Goal: Information Seeking & Learning: Learn about a topic

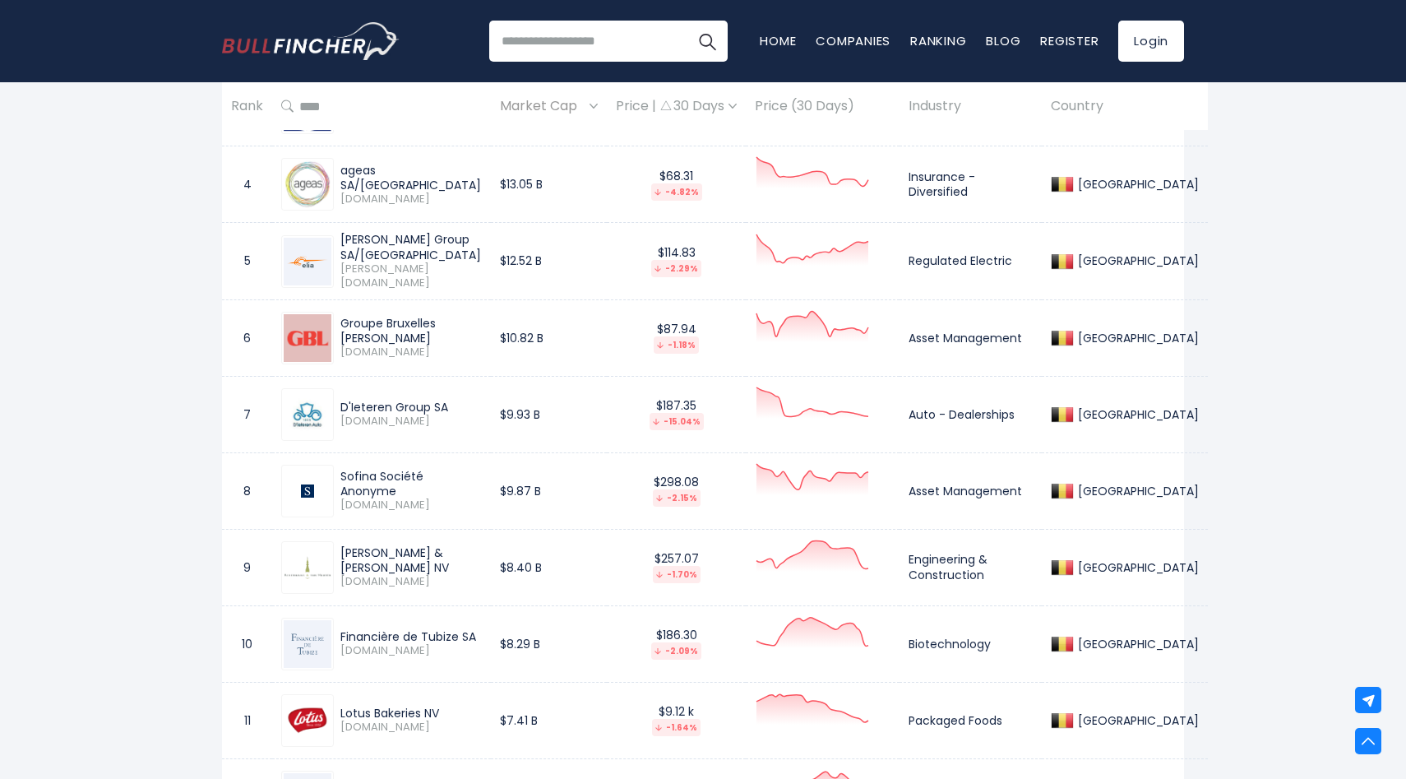
scroll to position [1029, 0]
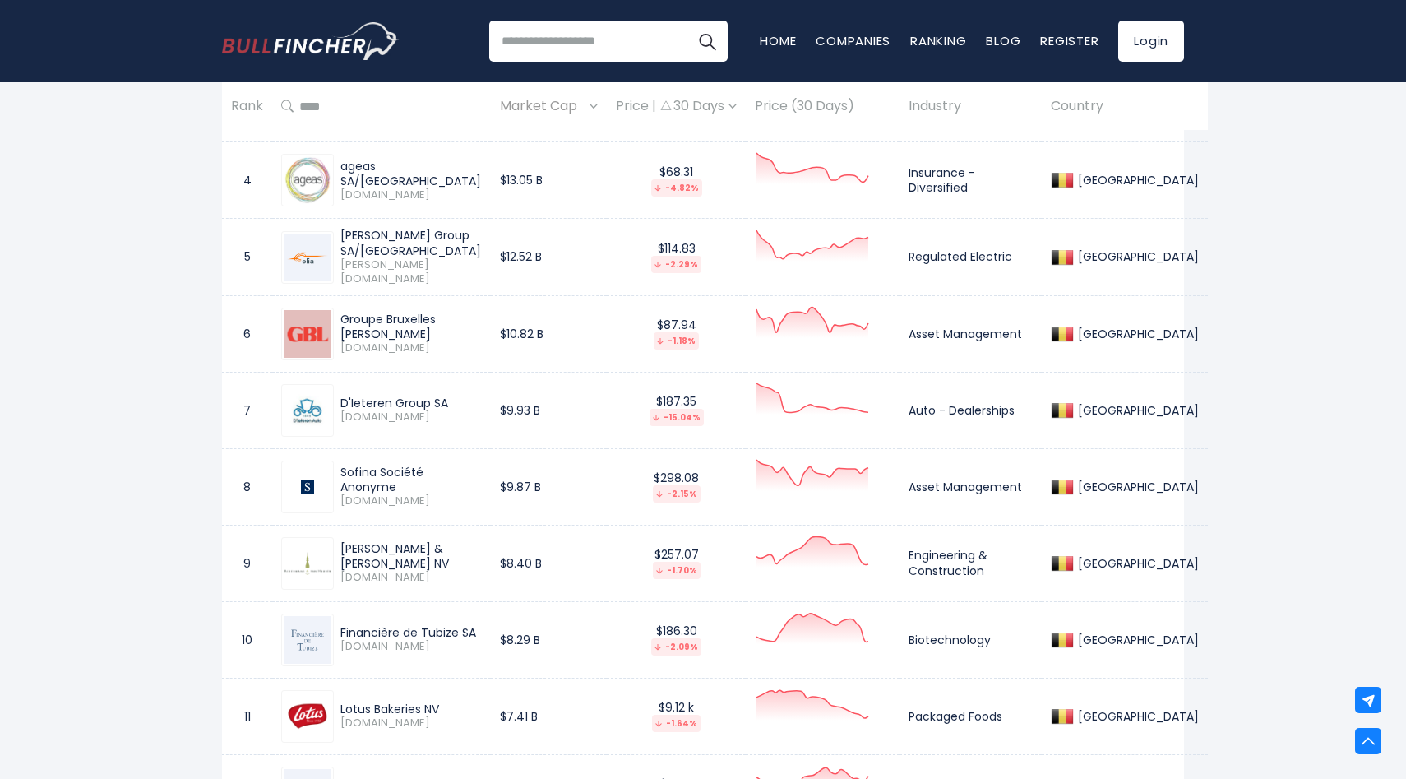
drag, startPoint x: 388, startPoint y: 404, endPoint x: 336, endPoint y: 409, distance: 52.9
click at [336, 409] on div "D'Ieteren Group SA [DOMAIN_NAME]" at bounding box center [408, 410] width 148 height 29
copy div "D'Ieteren"
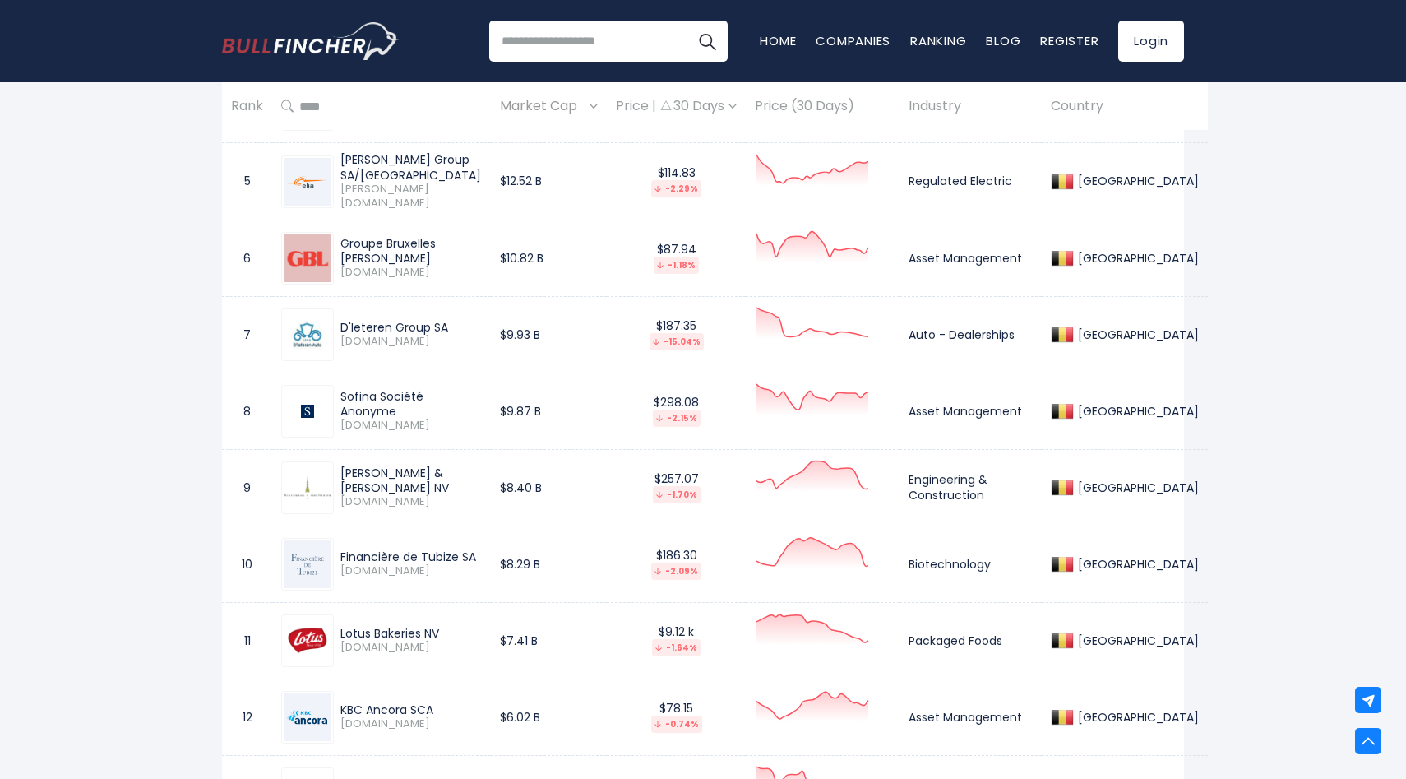
scroll to position [1116, 0]
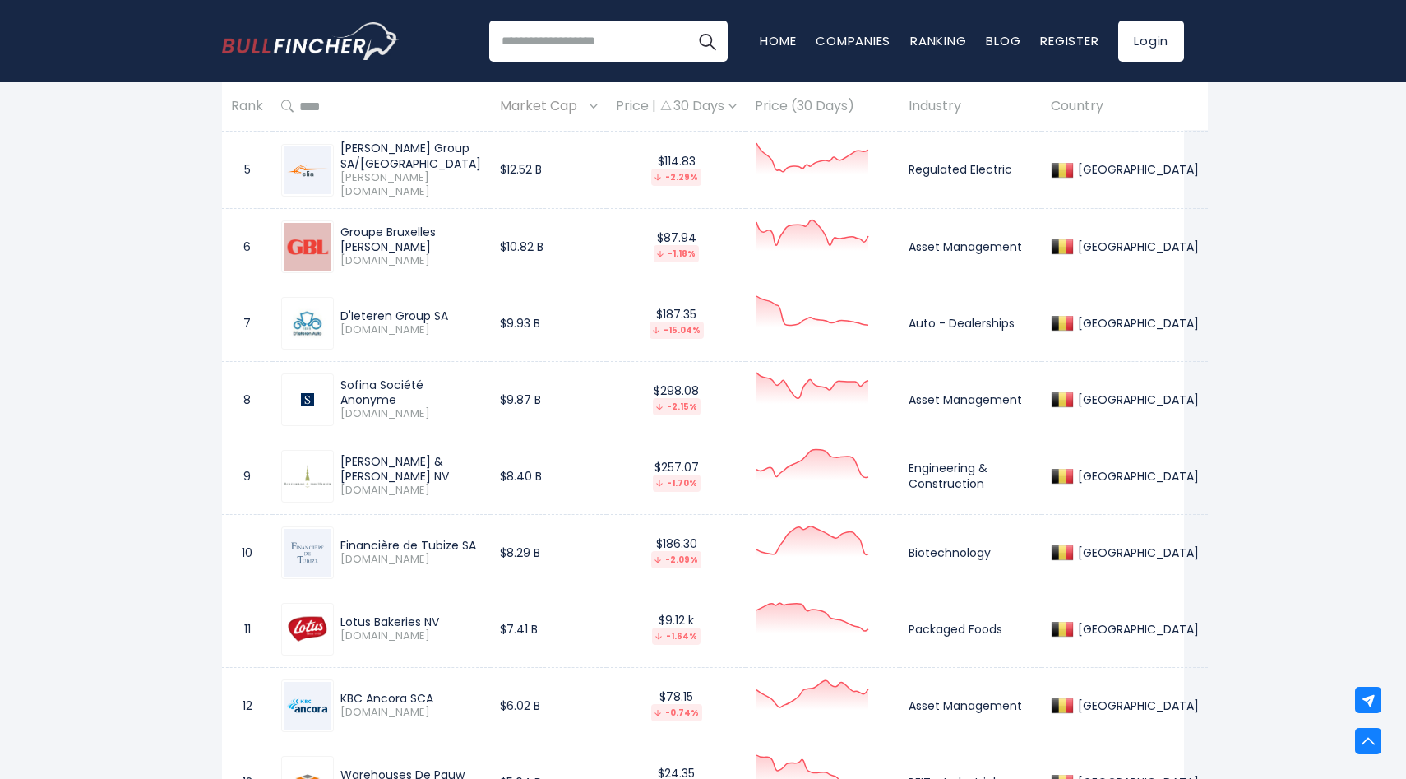
click at [357, 391] on div "Sofina Société Anonyme" at bounding box center [410, 392] width 141 height 30
copy div "Sofina"
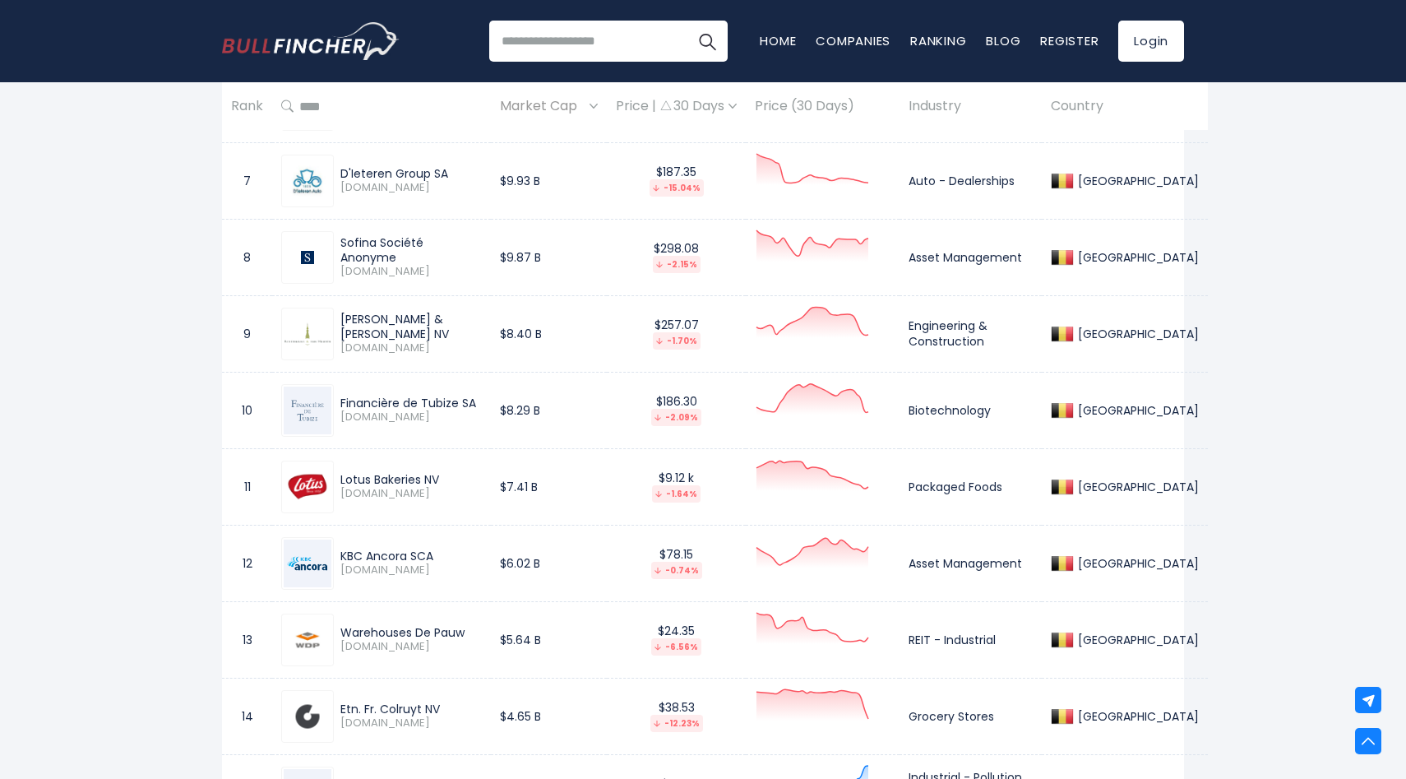
scroll to position [1259, 0]
click at [367, 324] on div "[PERSON_NAME] & [PERSON_NAME] NV" at bounding box center [410, 326] width 141 height 30
copy div "[PERSON_NAME]"
click at [355, 400] on div "Financière de Tubize SA" at bounding box center [410, 402] width 141 height 15
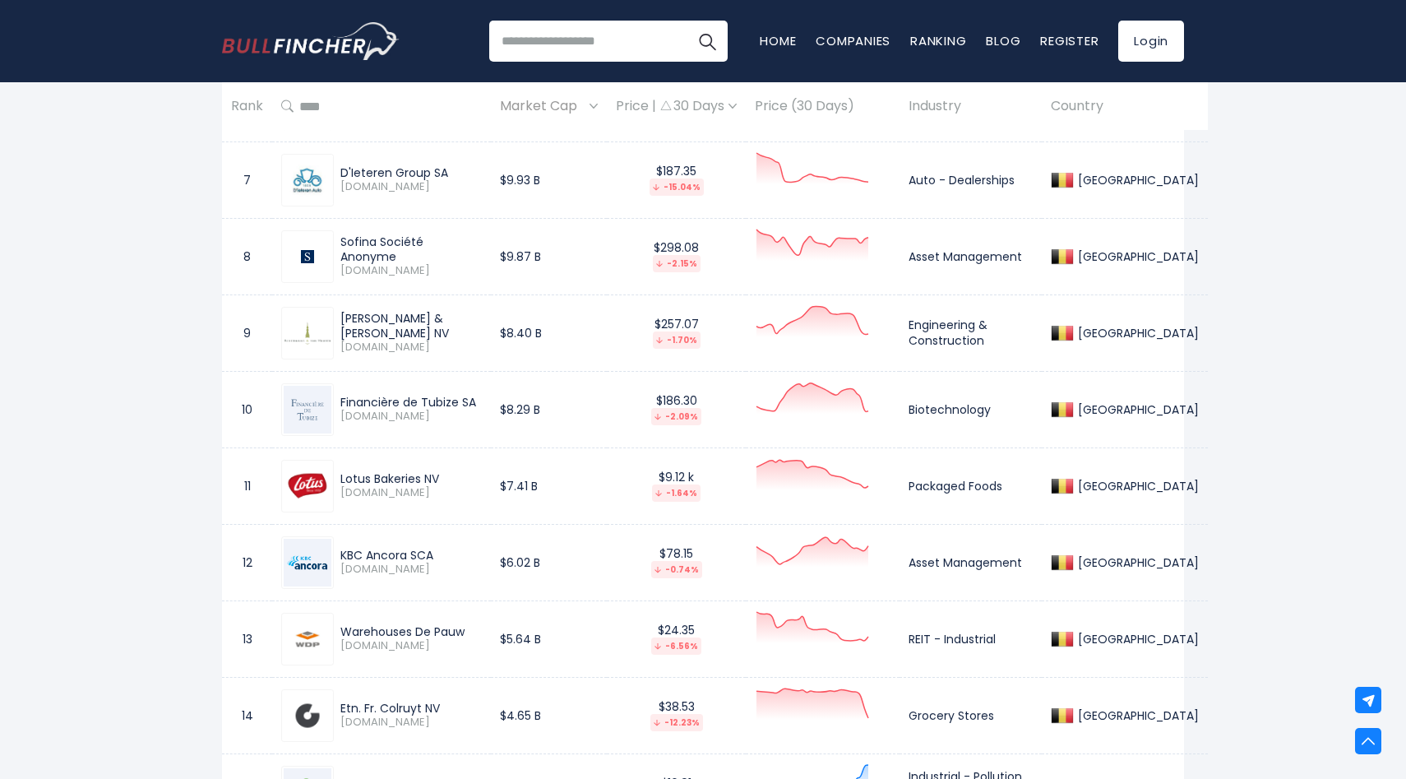
click at [355, 400] on div "Financière de Tubize SA" at bounding box center [410, 402] width 141 height 15
copy div "Financière"
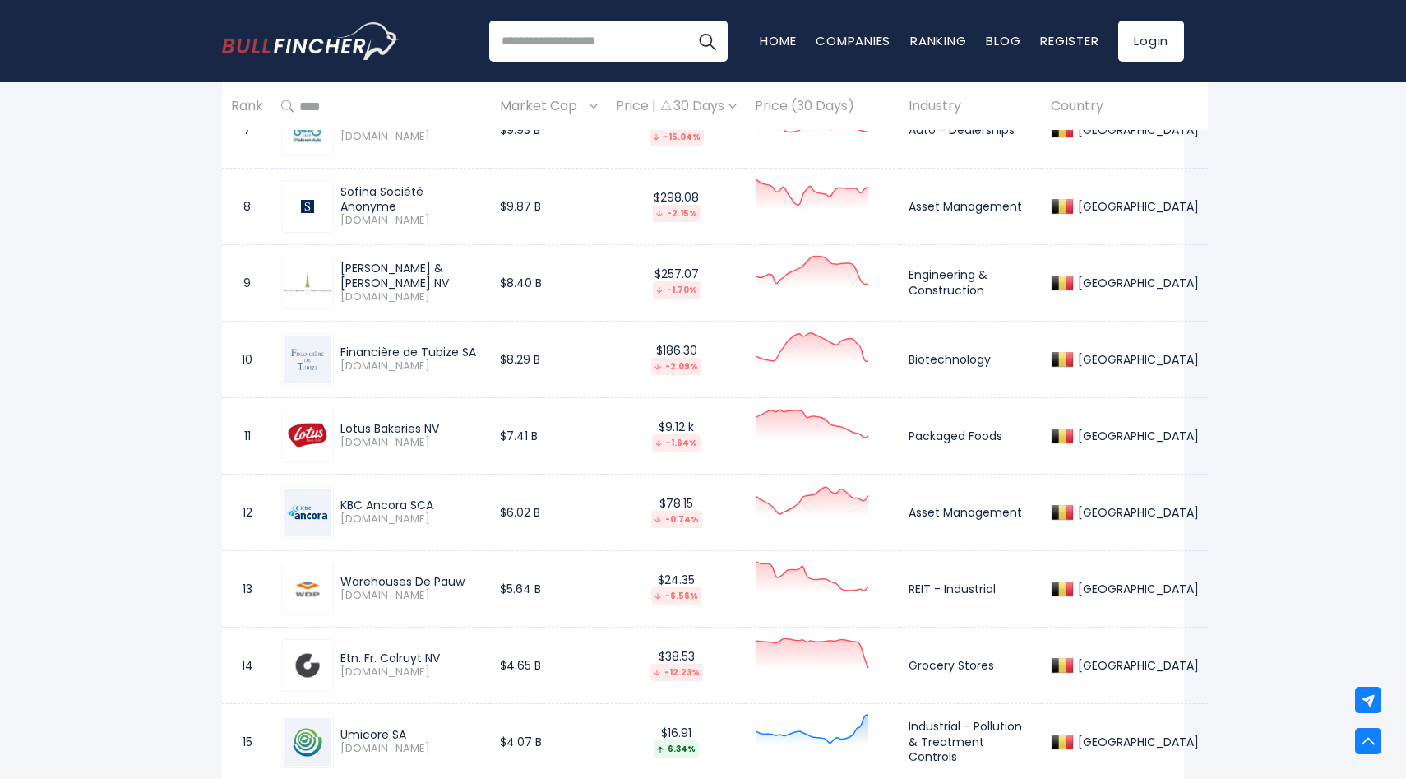
scroll to position [1323, 0]
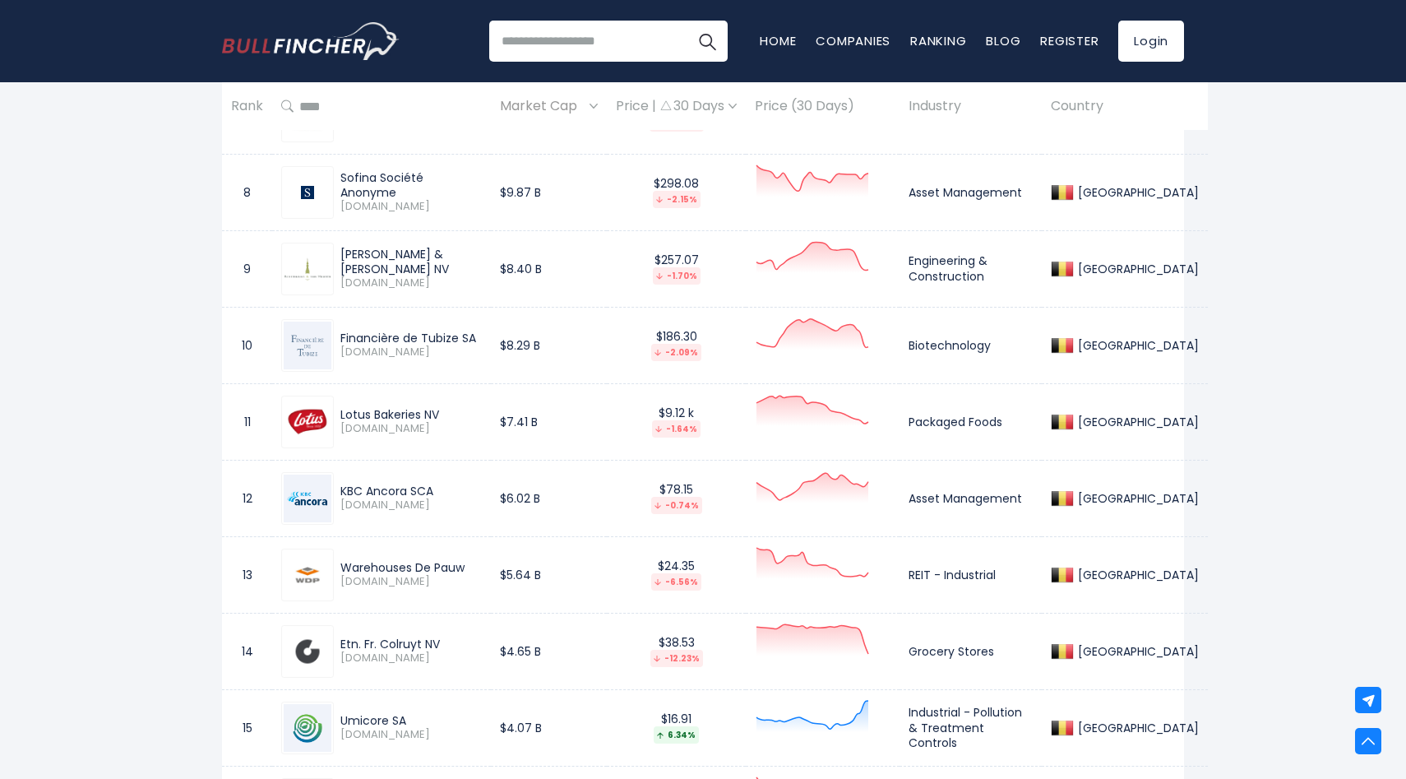
click at [350, 410] on div "Lotus Bakeries NV" at bounding box center [410, 414] width 141 height 15
copy div "Lotus"
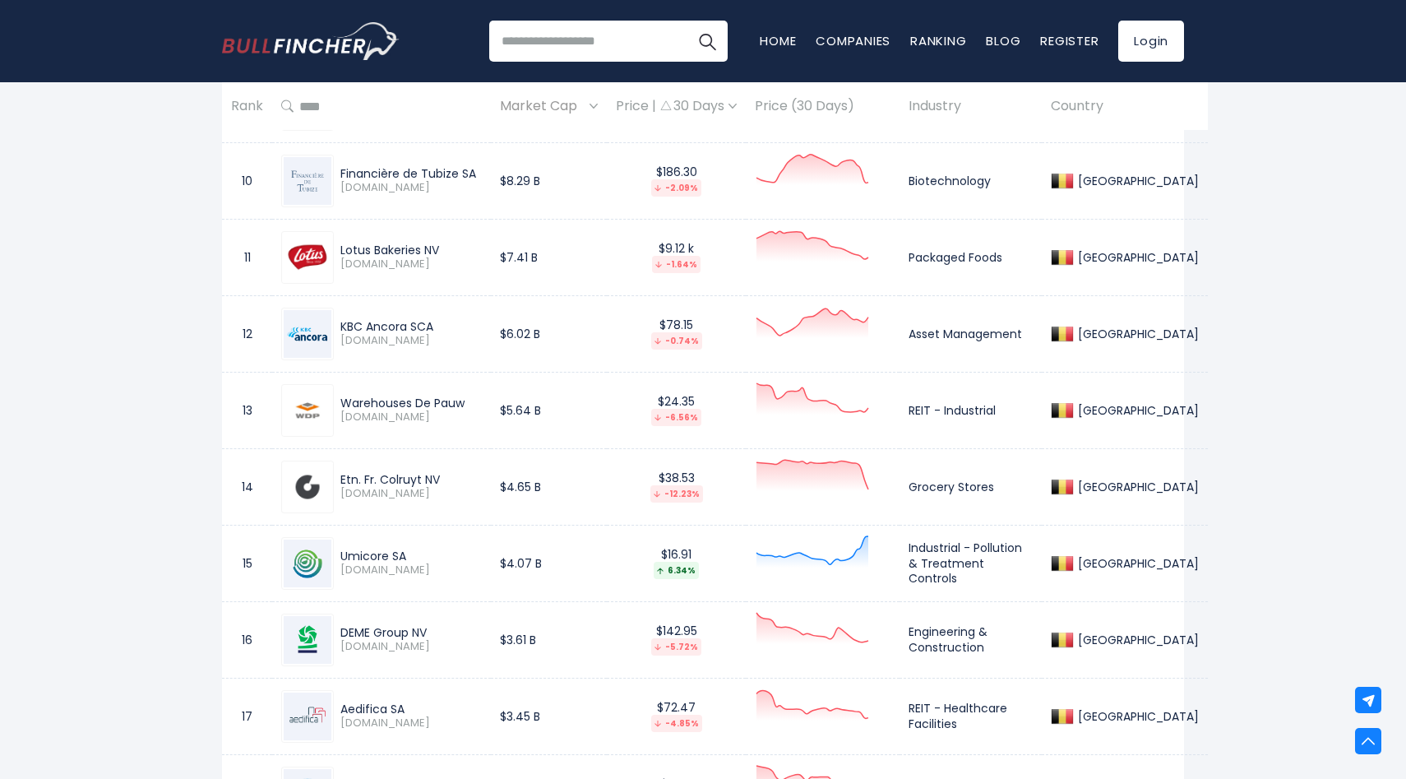
scroll to position [1489, 0]
drag, startPoint x: 409, startPoint y: 326, endPoint x: 340, endPoint y: 327, distance: 68.3
click at [340, 327] on div "KBC Ancora SCA" at bounding box center [410, 324] width 141 height 15
copy div "KBC Ancora"
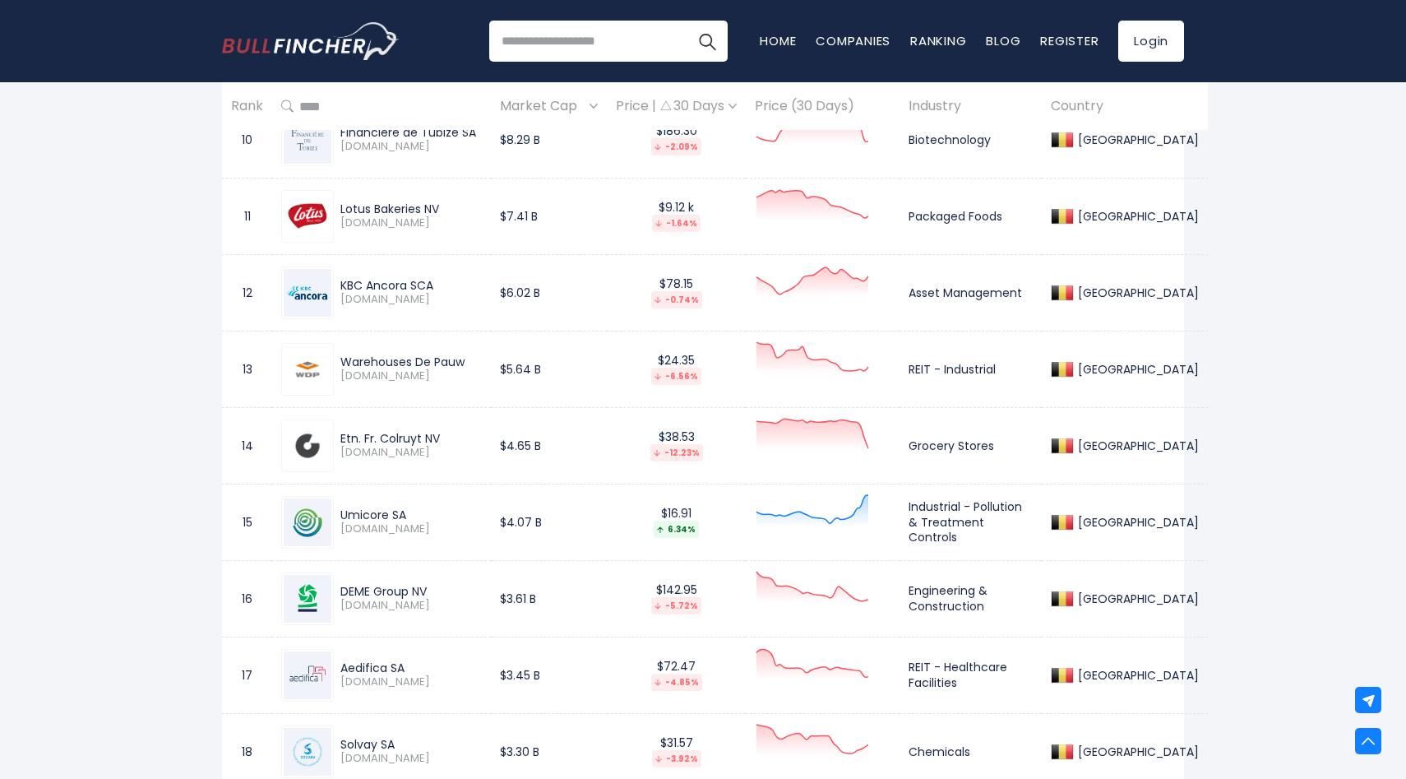
scroll to position [1539, 0]
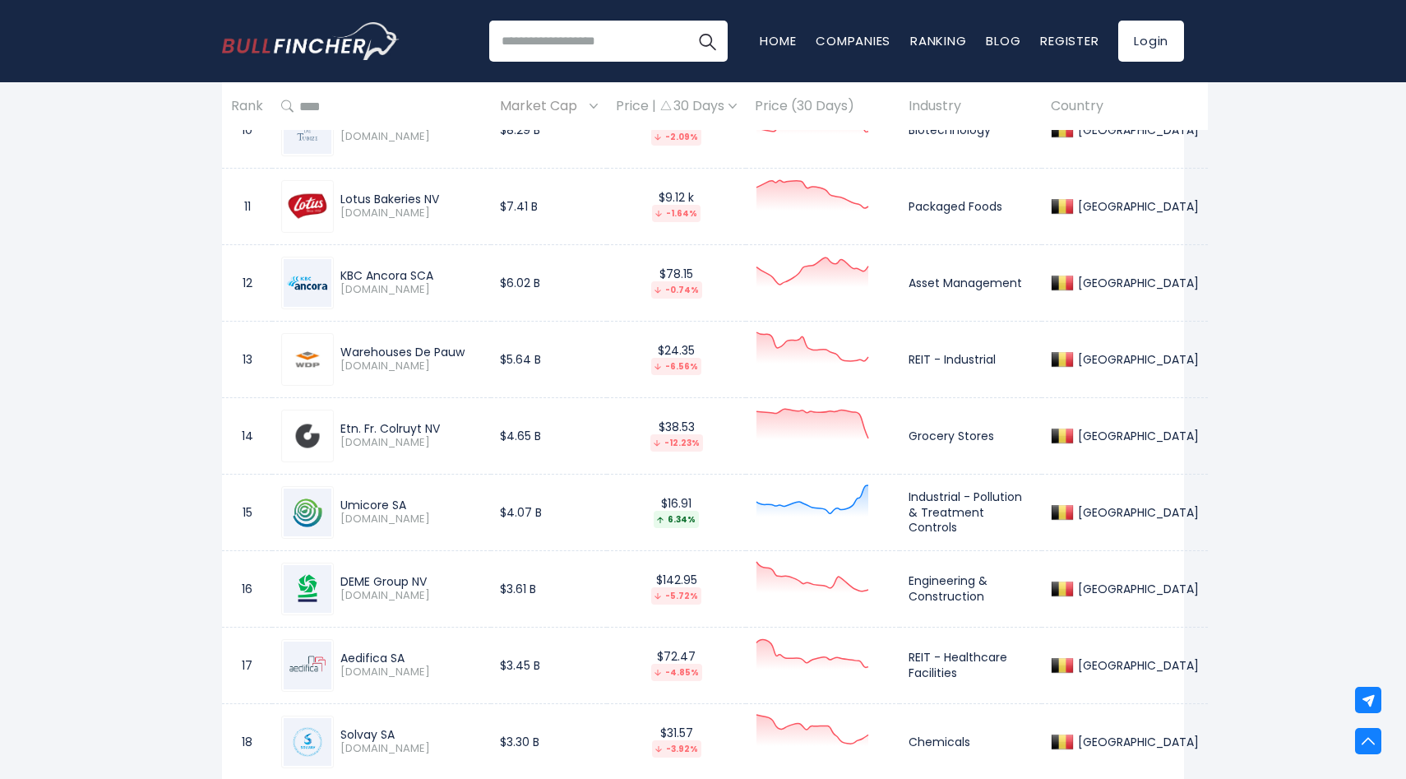
drag, startPoint x: 468, startPoint y: 348, endPoint x: 345, endPoint y: 350, distance: 122.6
click at [345, 350] on div "Warehouses De Pauw" at bounding box center [410, 352] width 141 height 15
copy div "Warehouses De Pauw"
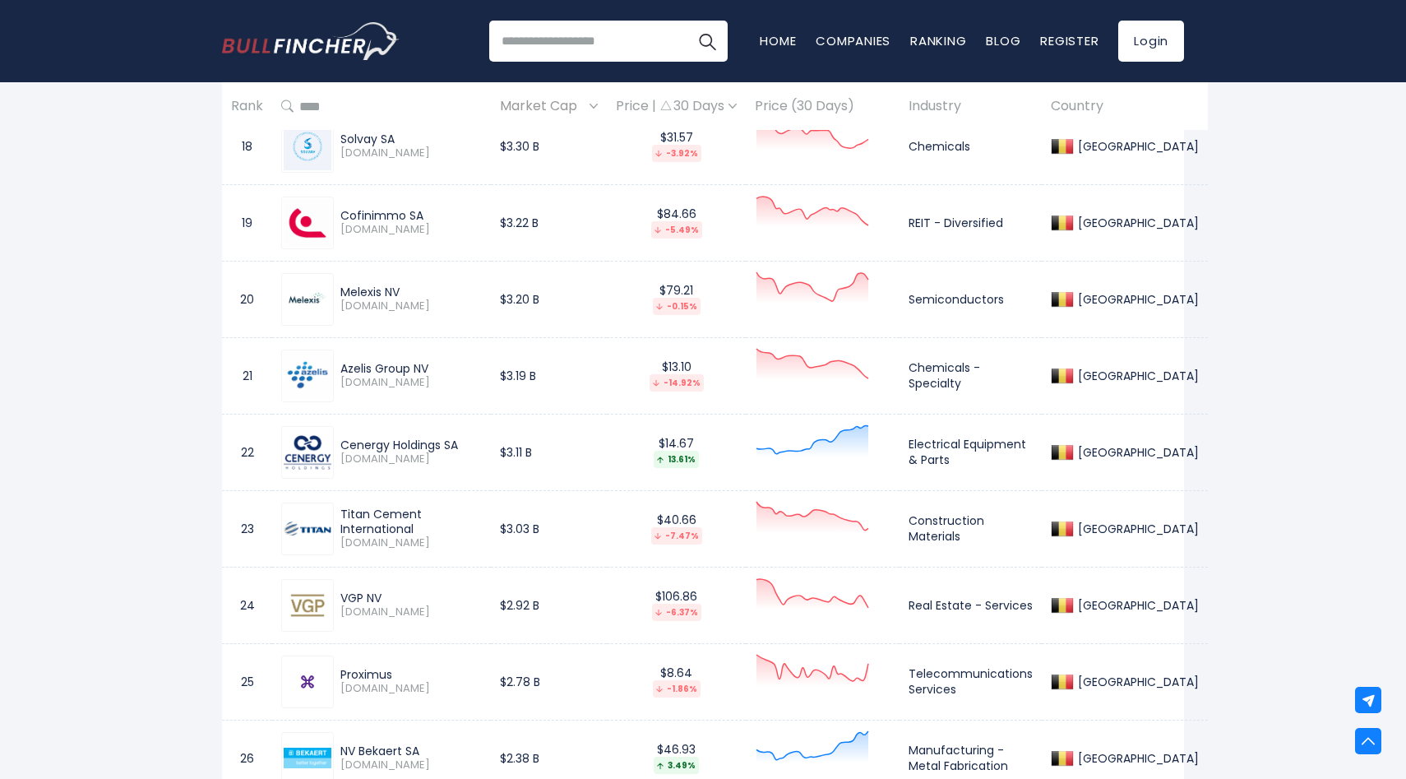
scroll to position [2135, 0]
drag, startPoint x: 441, startPoint y: 444, endPoint x: 341, endPoint y: 440, distance: 99.6
click at [341, 440] on div "Cenergy Holdings SA" at bounding box center [410, 444] width 141 height 15
copy div "Cenergy Holdings"
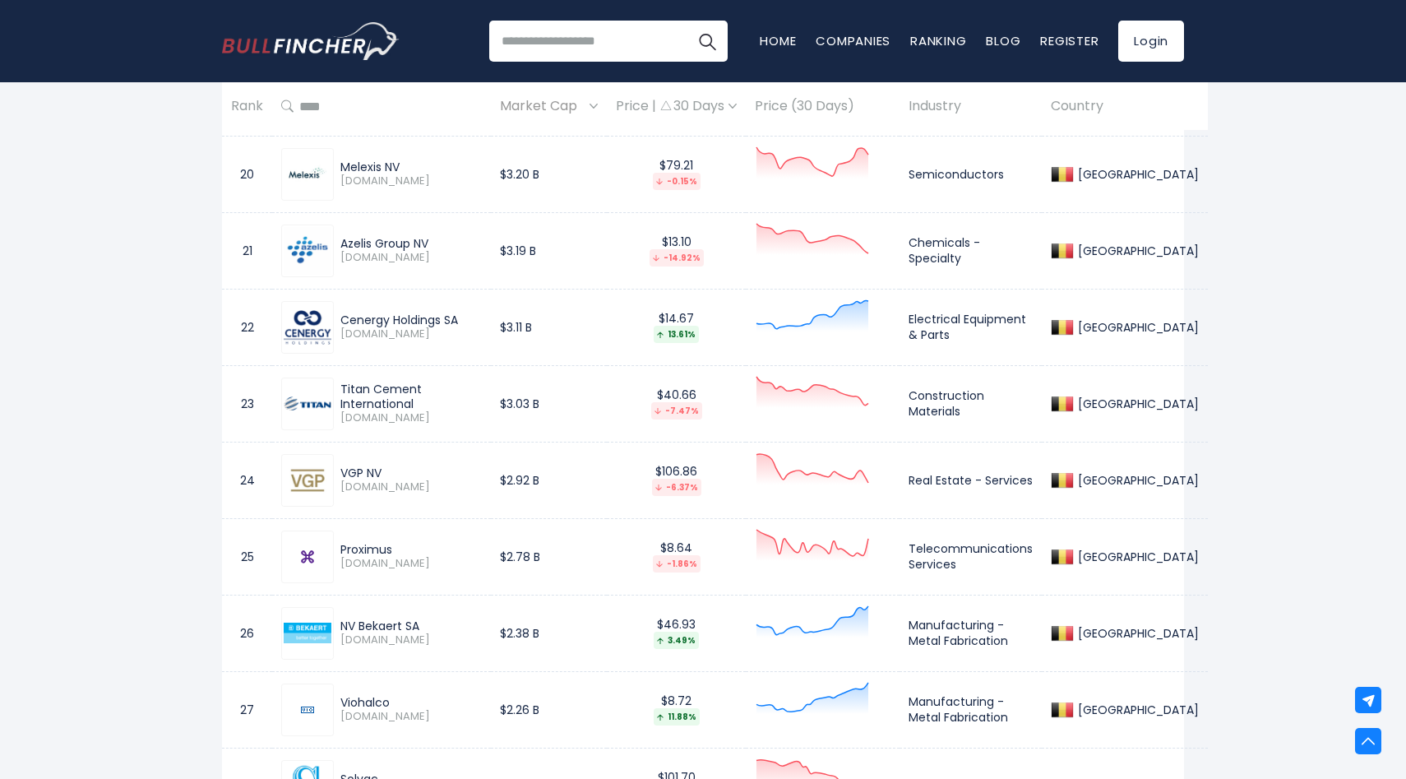
scroll to position [2266, 0]
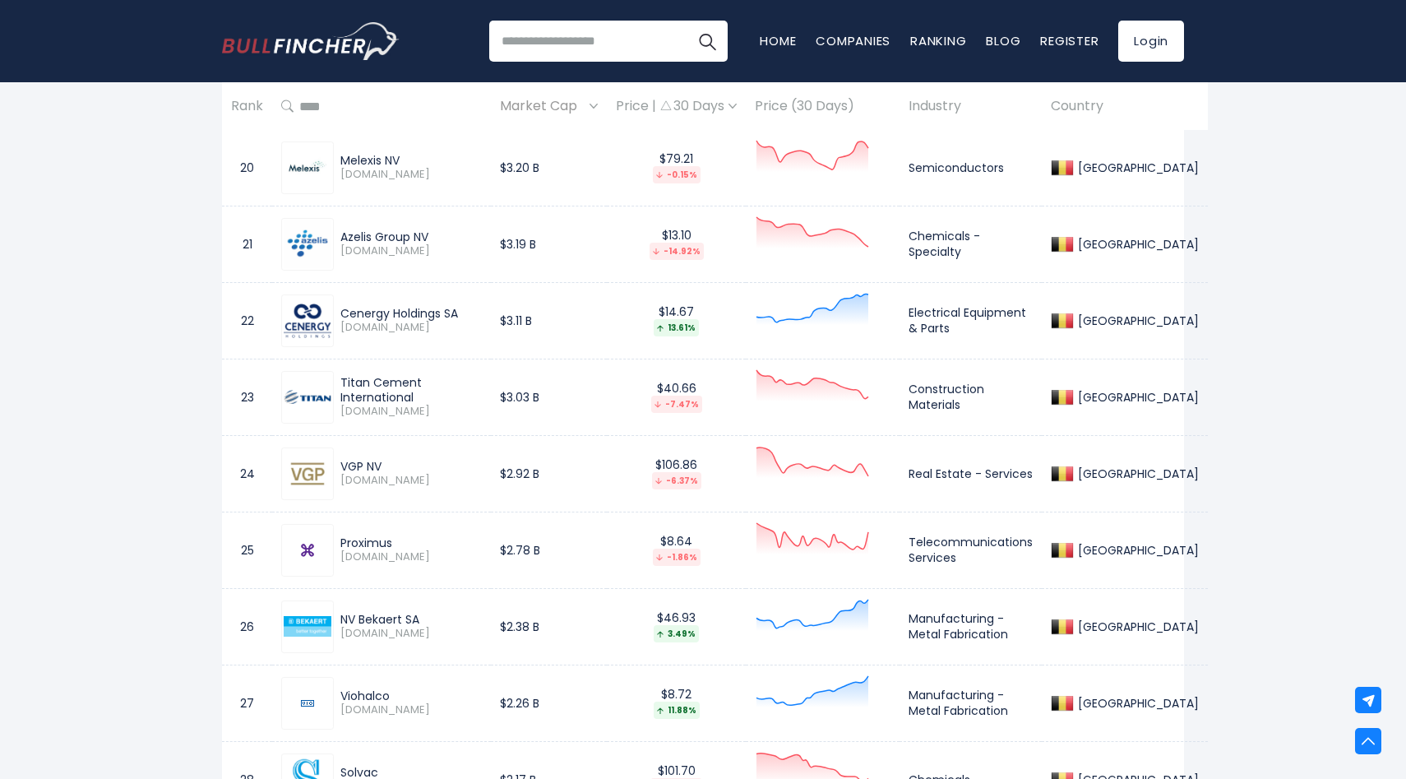
drag, startPoint x: 498, startPoint y: 389, endPoint x: 341, endPoint y: 388, distance: 157.1
click at [341, 388] on div "Titan Cement International" at bounding box center [410, 390] width 141 height 30
copy div "Titan Cement International"
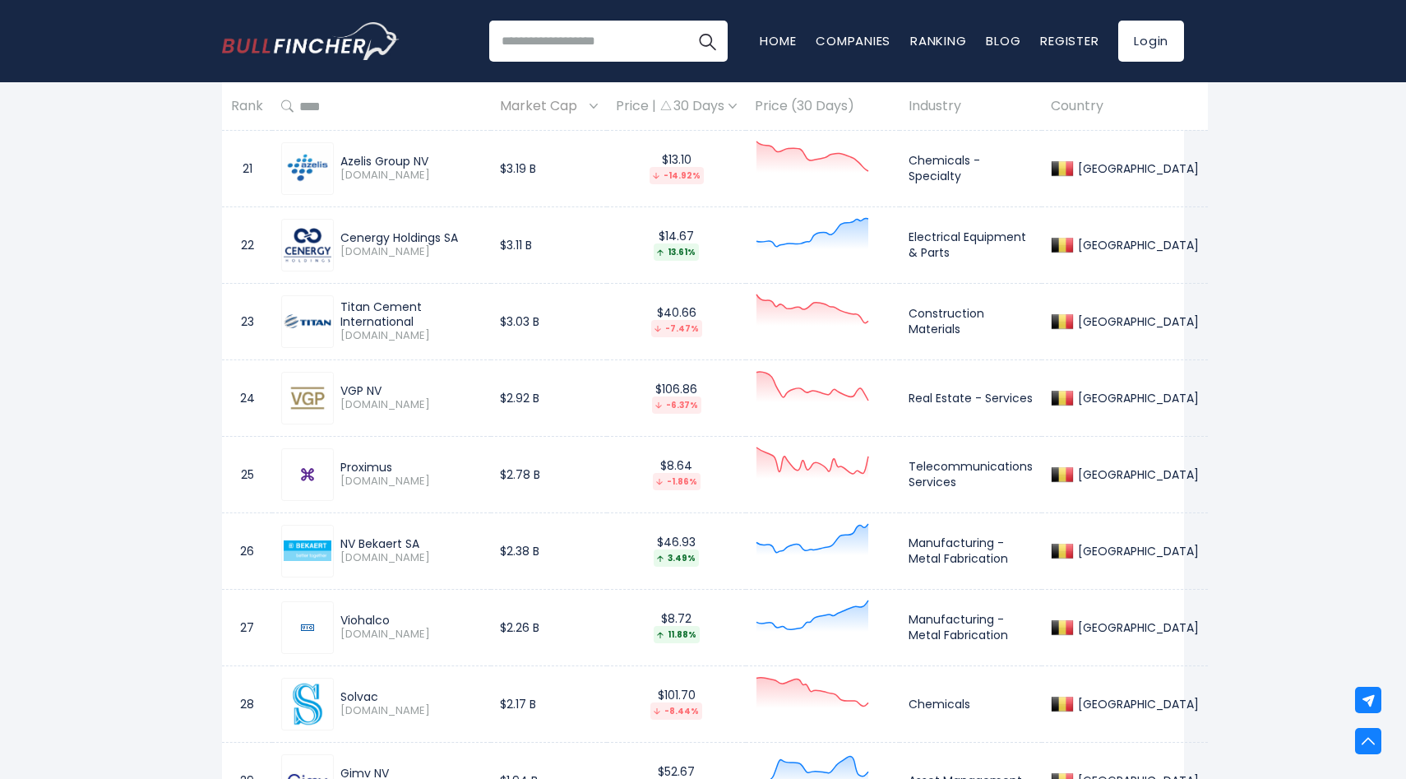
scroll to position [2372, 0]
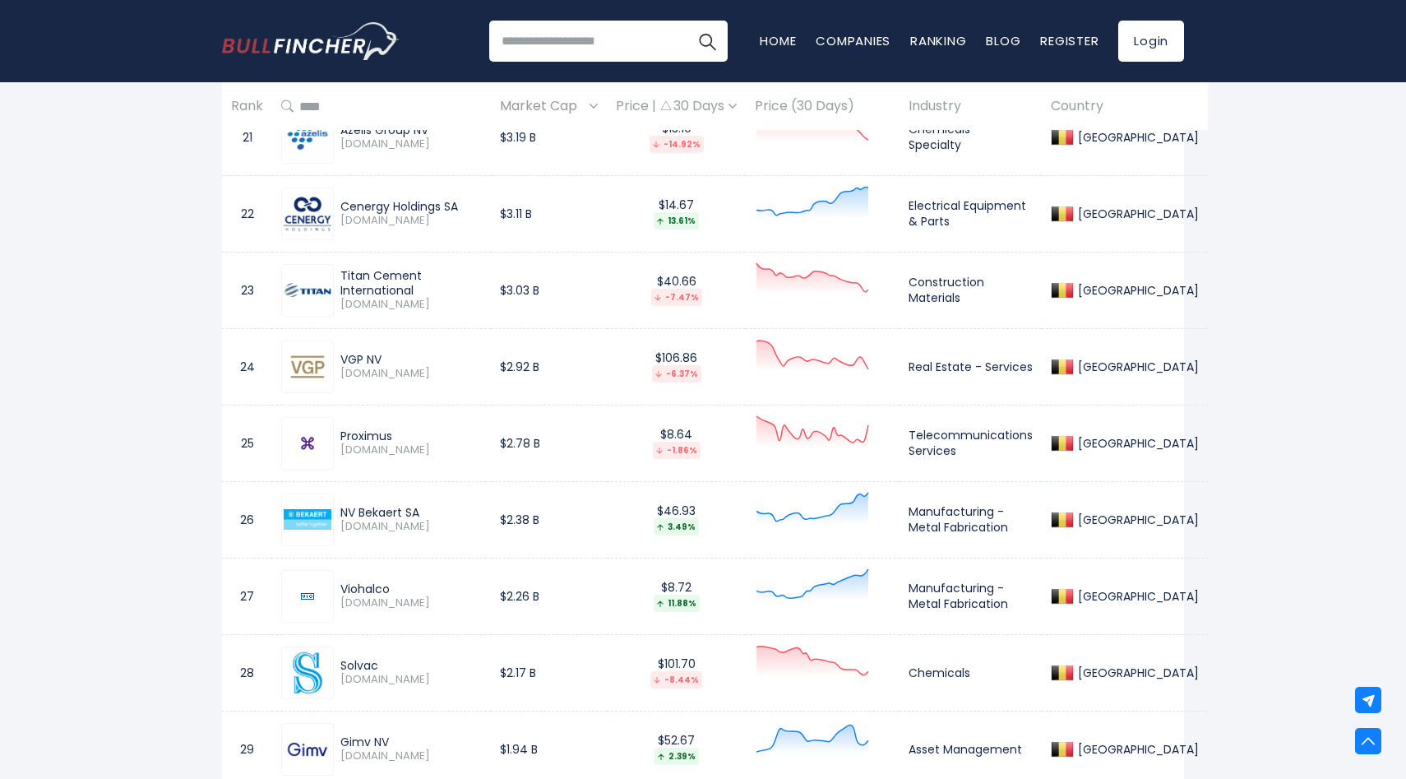
drag, startPoint x: 364, startPoint y: 358, endPoint x: 344, endPoint y: 358, distance: 20.6
click at [344, 358] on div "VGP NV" at bounding box center [410, 359] width 141 height 15
copy div "VGP"
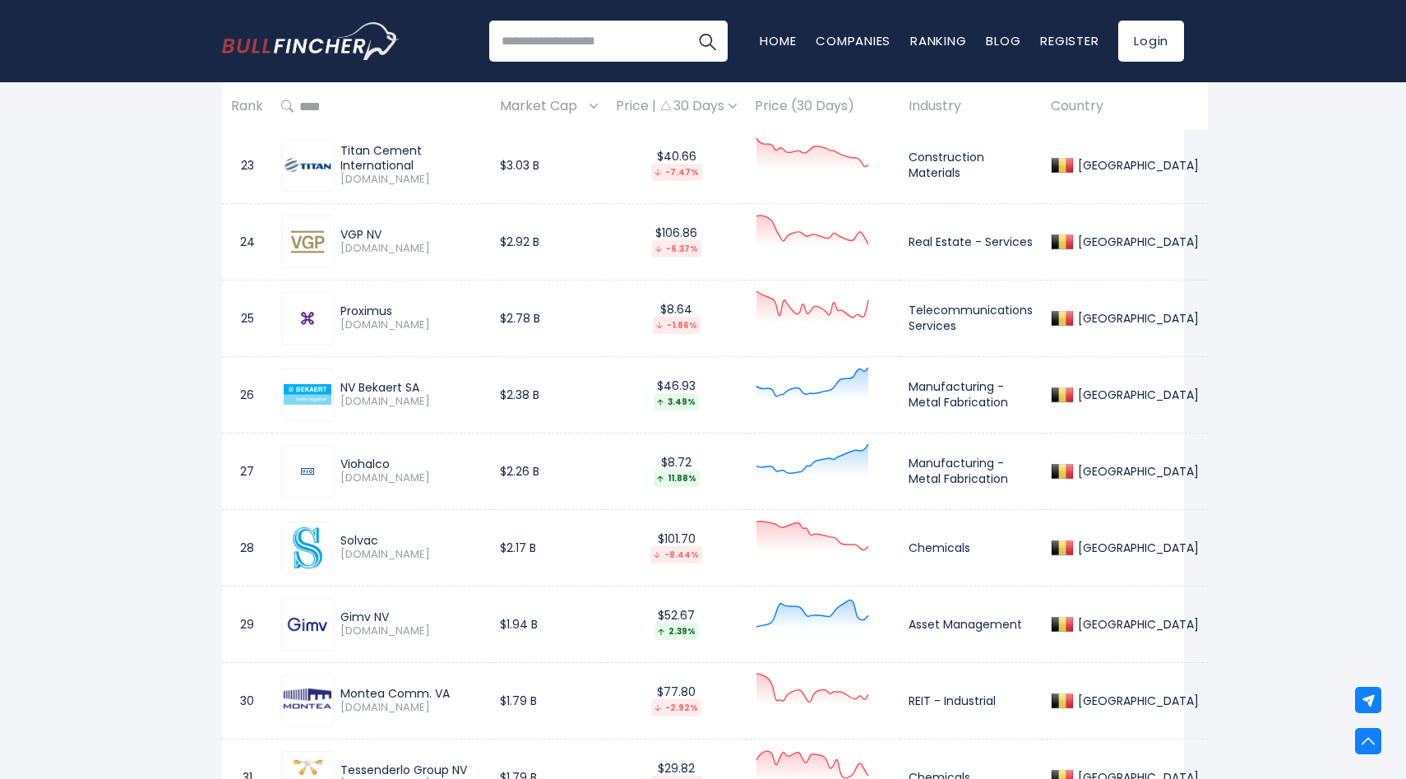
scroll to position [2560, 0]
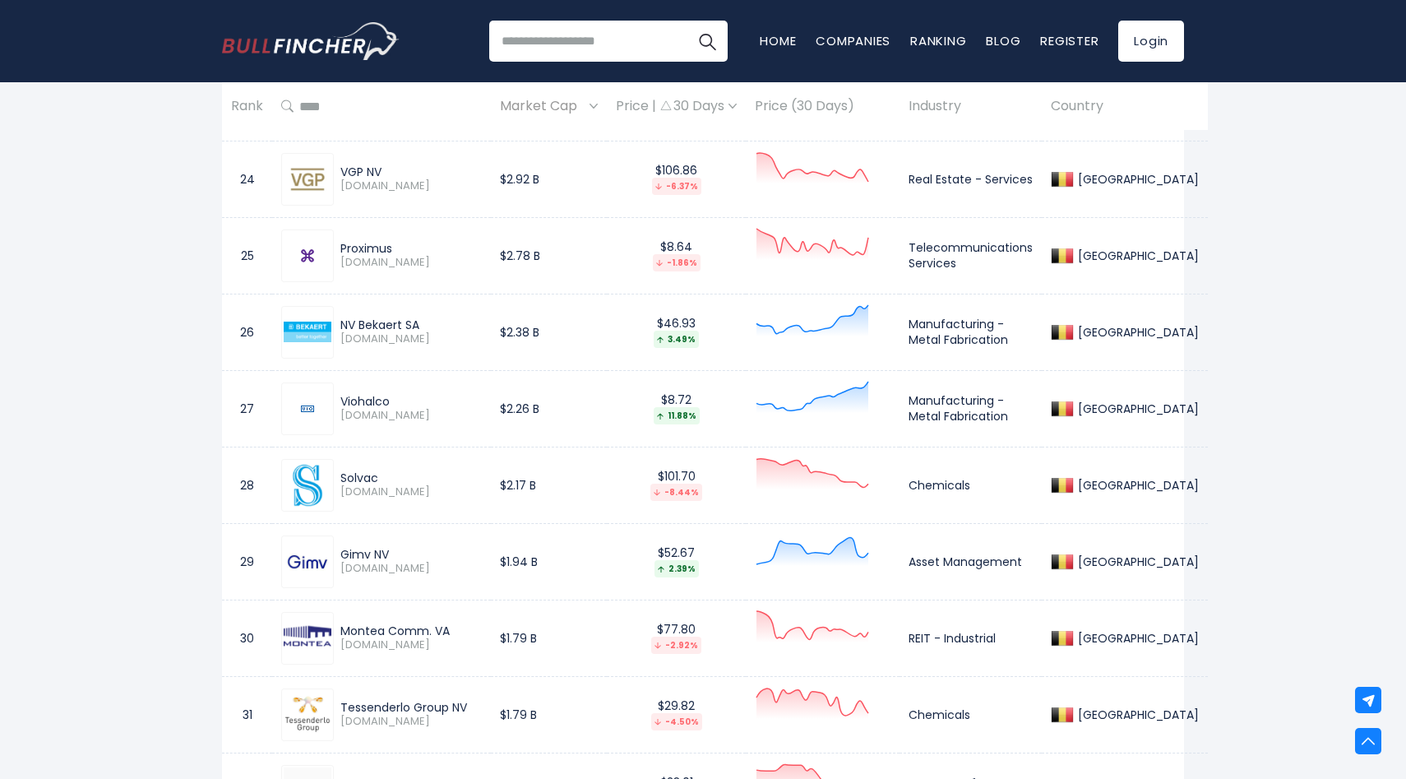
drag, startPoint x: 392, startPoint y: 251, endPoint x: 340, endPoint y: 252, distance: 52.6
click at [340, 252] on div "Proximus" at bounding box center [410, 248] width 141 height 15
drag, startPoint x: 404, startPoint y: 324, endPoint x: 343, endPoint y: 323, distance: 60.9
click at [343, 323] on div "NV Bekaert SA" at bounding box center [410, 324] width 141 height 15
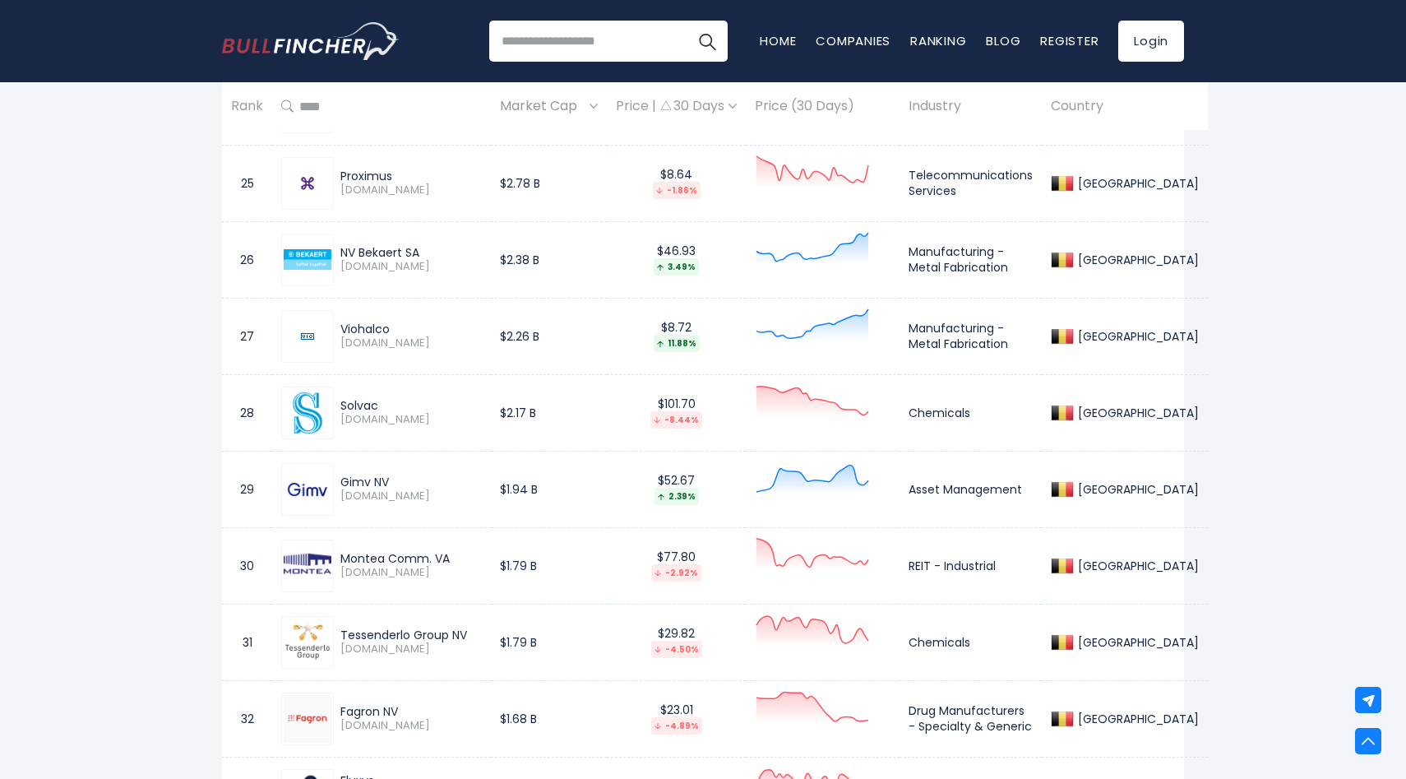
scroll to position [2651, 0]
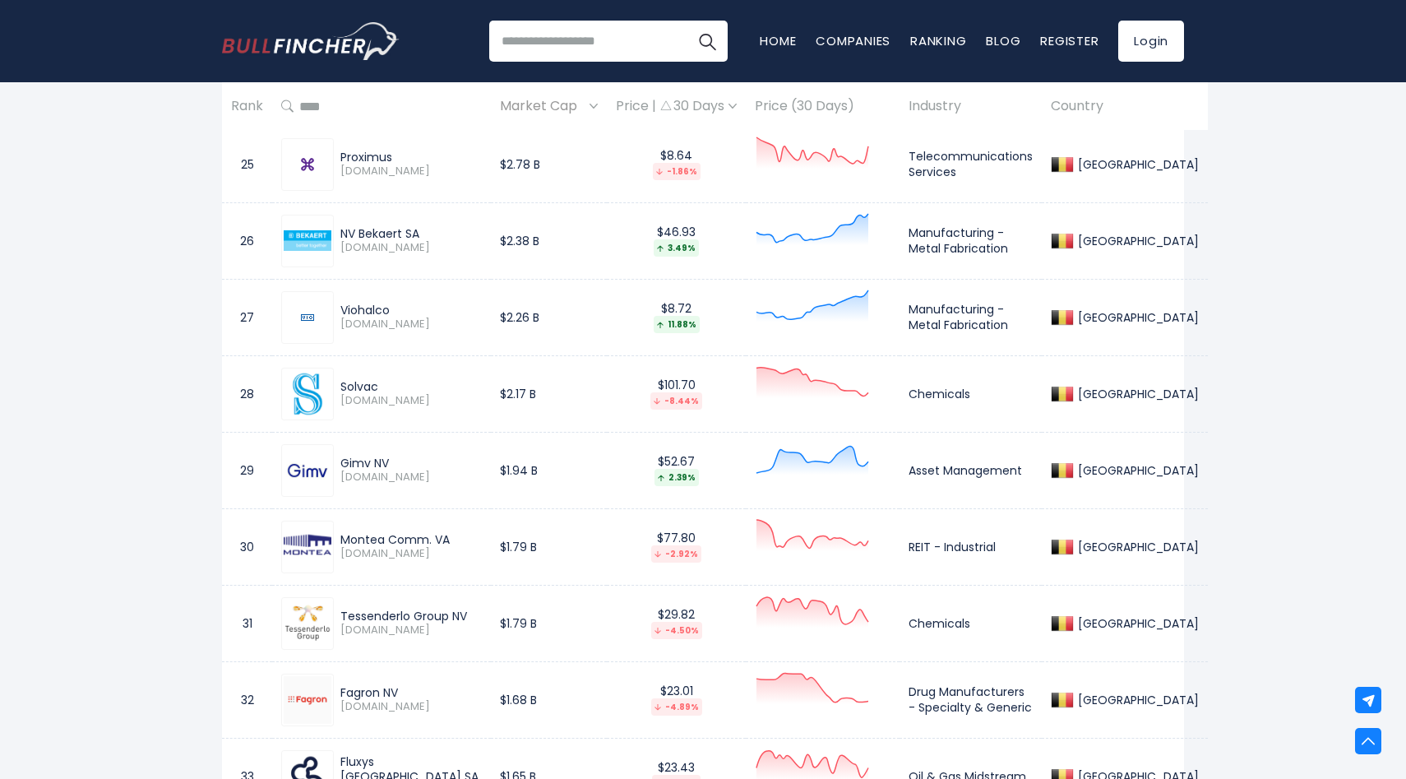
drag, startPoint x: 397, startPoint y: 309, endPoint x: 340, endPoint y: 309, distance: 56.7
click at [340, 309] on div "Viohalco" at bounding box center [410, 310] width 141 height 15
drag, startPoint x: 384, startPoint y: 384, endPoint x: 341, endPoint y: 385, distance: 42.8
click at [341, 385] on div "Solvac" at bounding box center [410, 386] width 141 height 15
drag, startPoint x: 396, startPoint y: 308, endPoint x: 344, endPoint y: 308, distance: 52.6
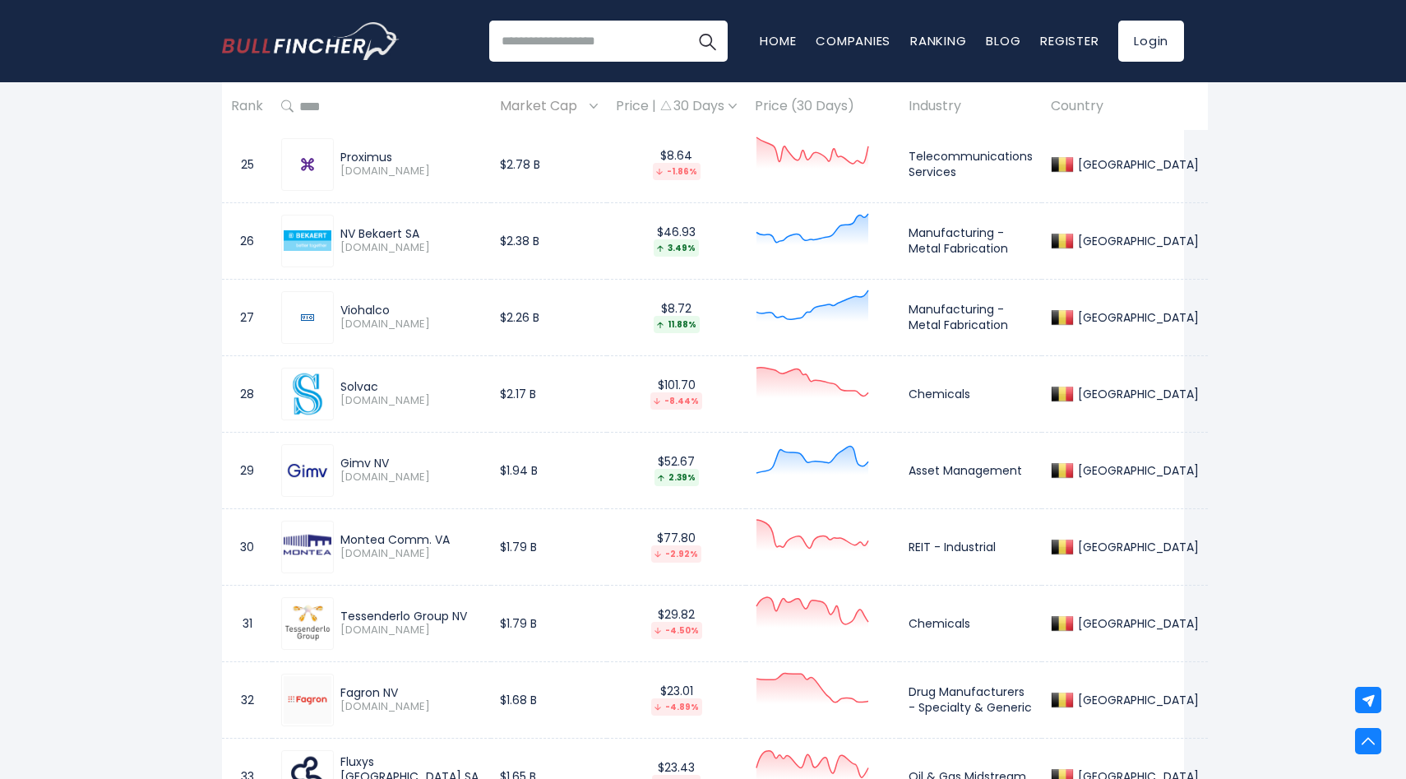
click at [344, 308] on div "Viohalco" at bounding box center [410, 310] width 141 height 15
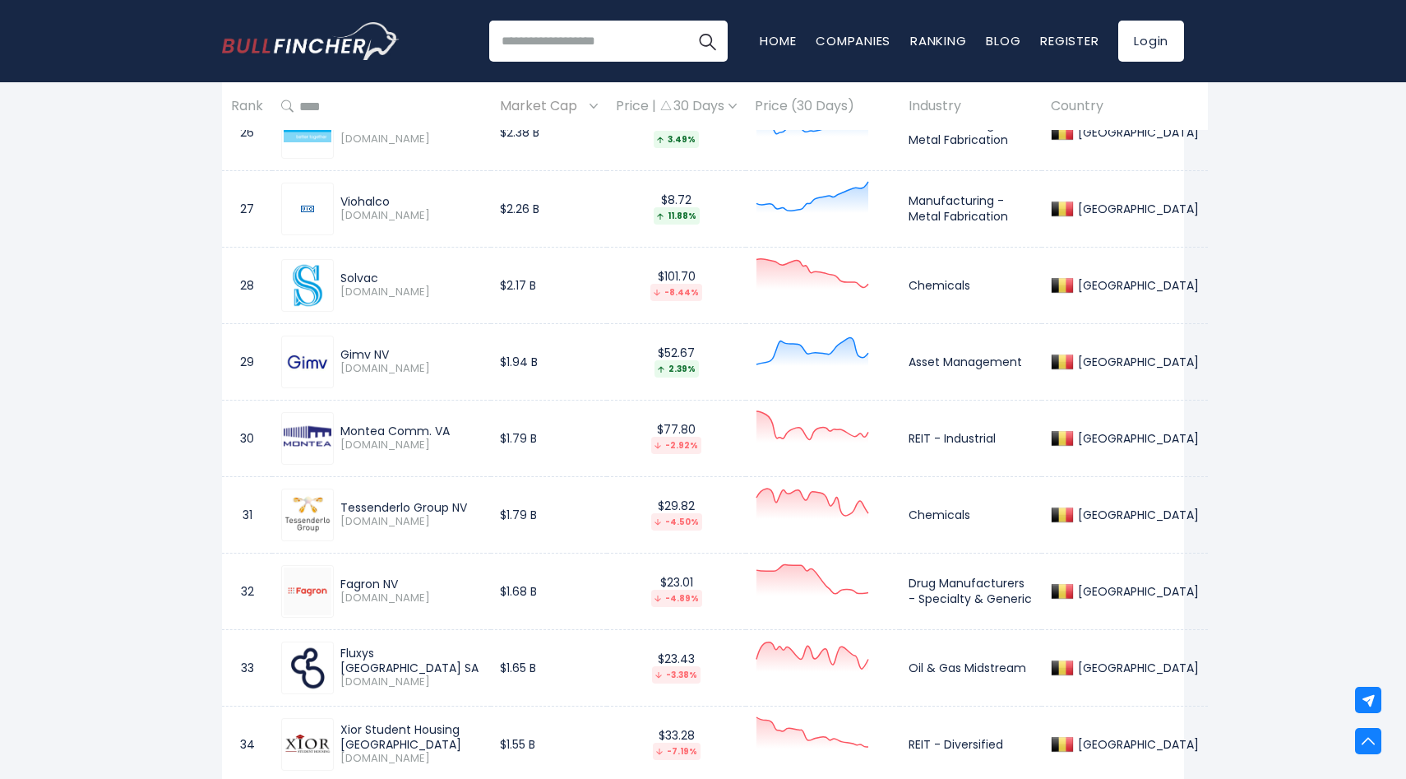
scroll to position [2828, 0]
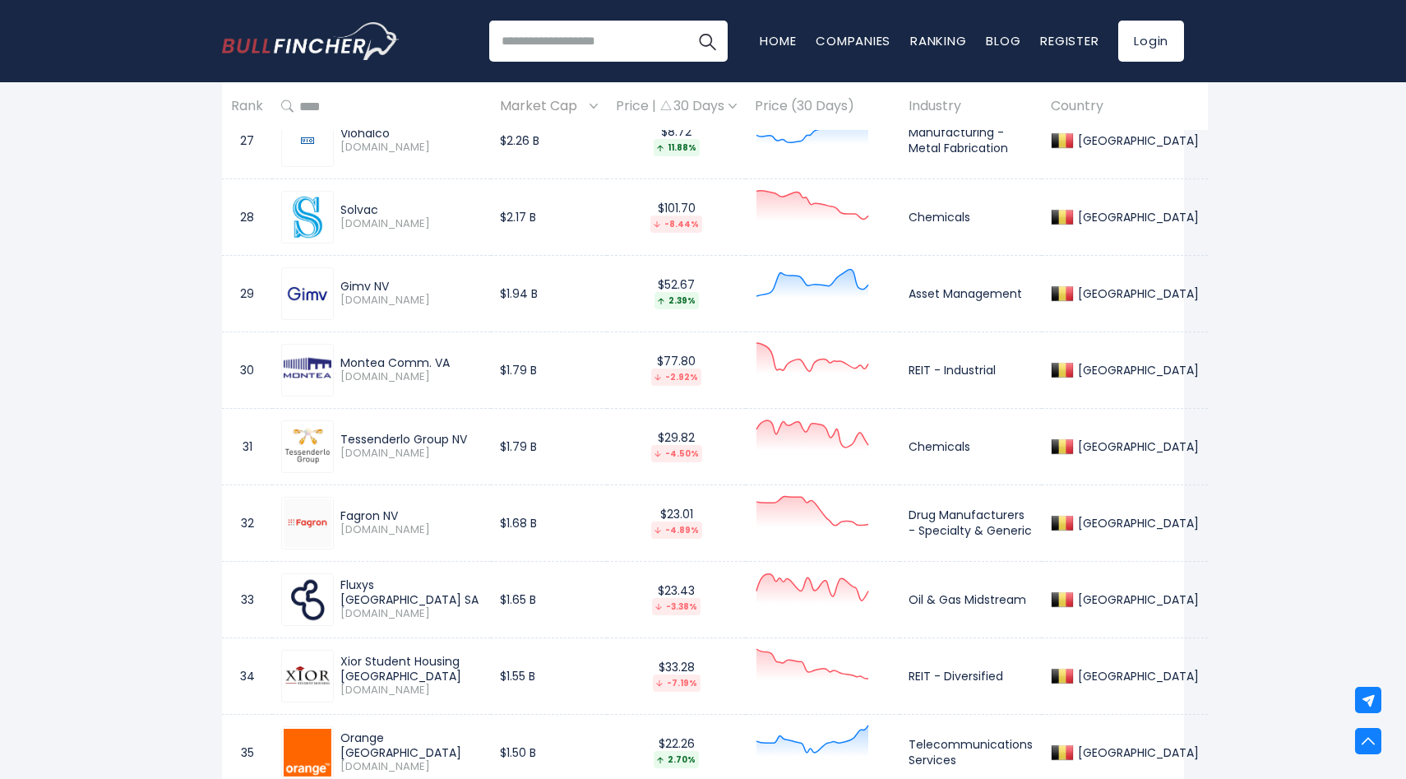
drag, startPoint x: 373, startPoint y: 285, endPoint x: 338, endPoint y: 285, distance: 34.5
click at [338, 285] on div "Gimv NV [DOMAIN_NAME]" at bounding box center [408, 293] width 148 height 29
drag, startPoint x: 384, startPoint y: 363, endPoint x: 338, endPoint y: 362, distance: 46.1
click at [338, 362] on div "Montea Comm. VA [DOMAIN_NAME]" at bounding box center [408, 369] width 148 height 29
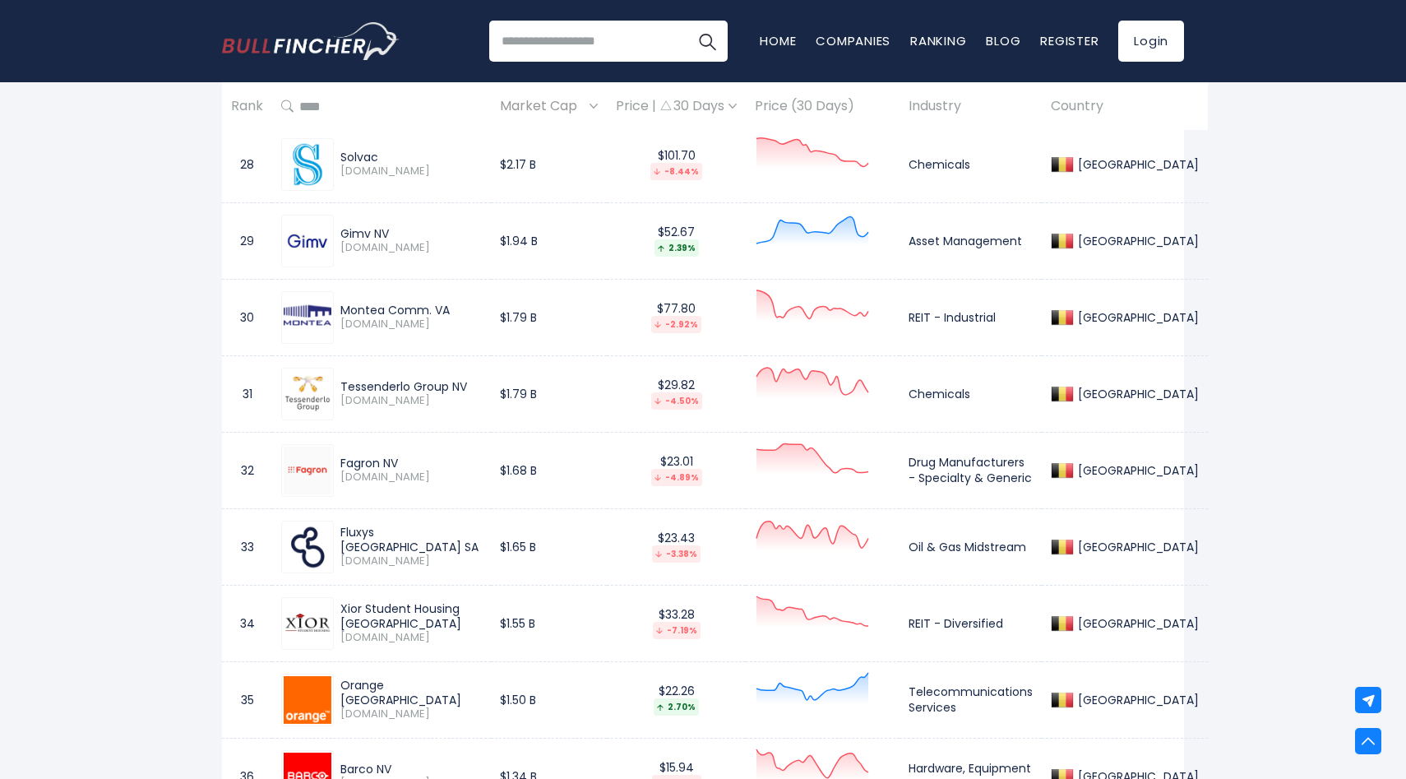
scroll to position [2900, 0]
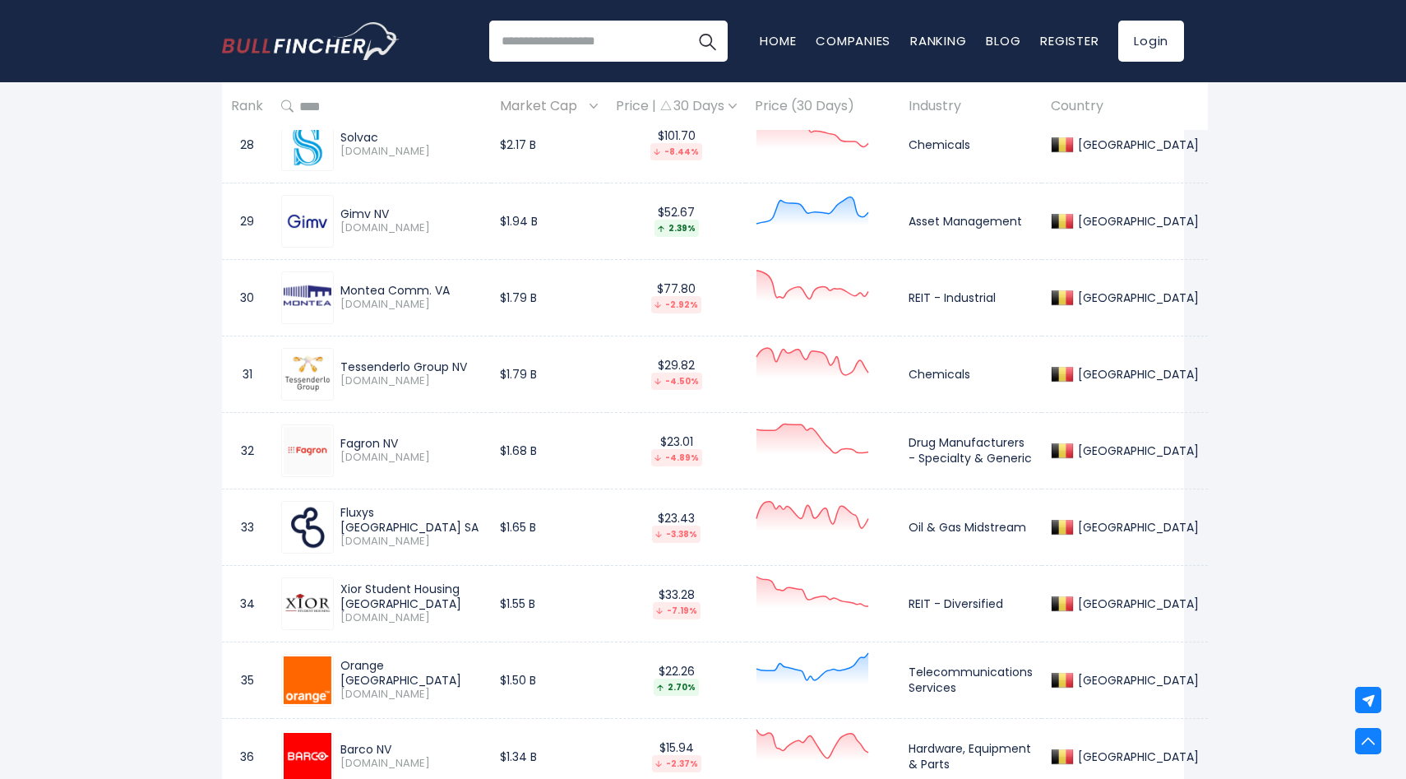
drag, startPoint x: 410, startPoint y: 371, endPoint x: 339, endPoint y: 371, distance: 71.5
click at [339, 371] on div "Tessenderlo Group NV [DOMAIN_NAME]" at bounding box center [408, 373] width 148 height 29
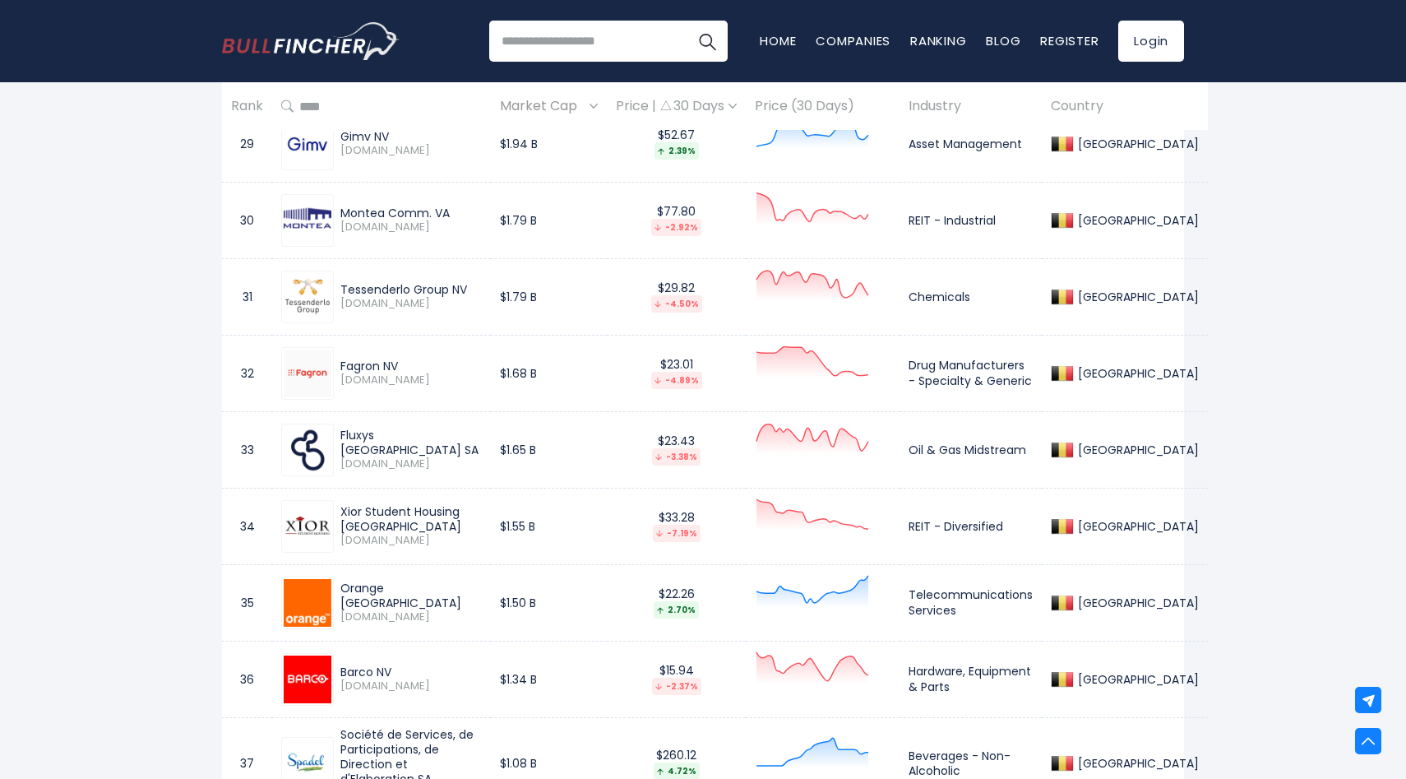
scroll to position [3018, 0]
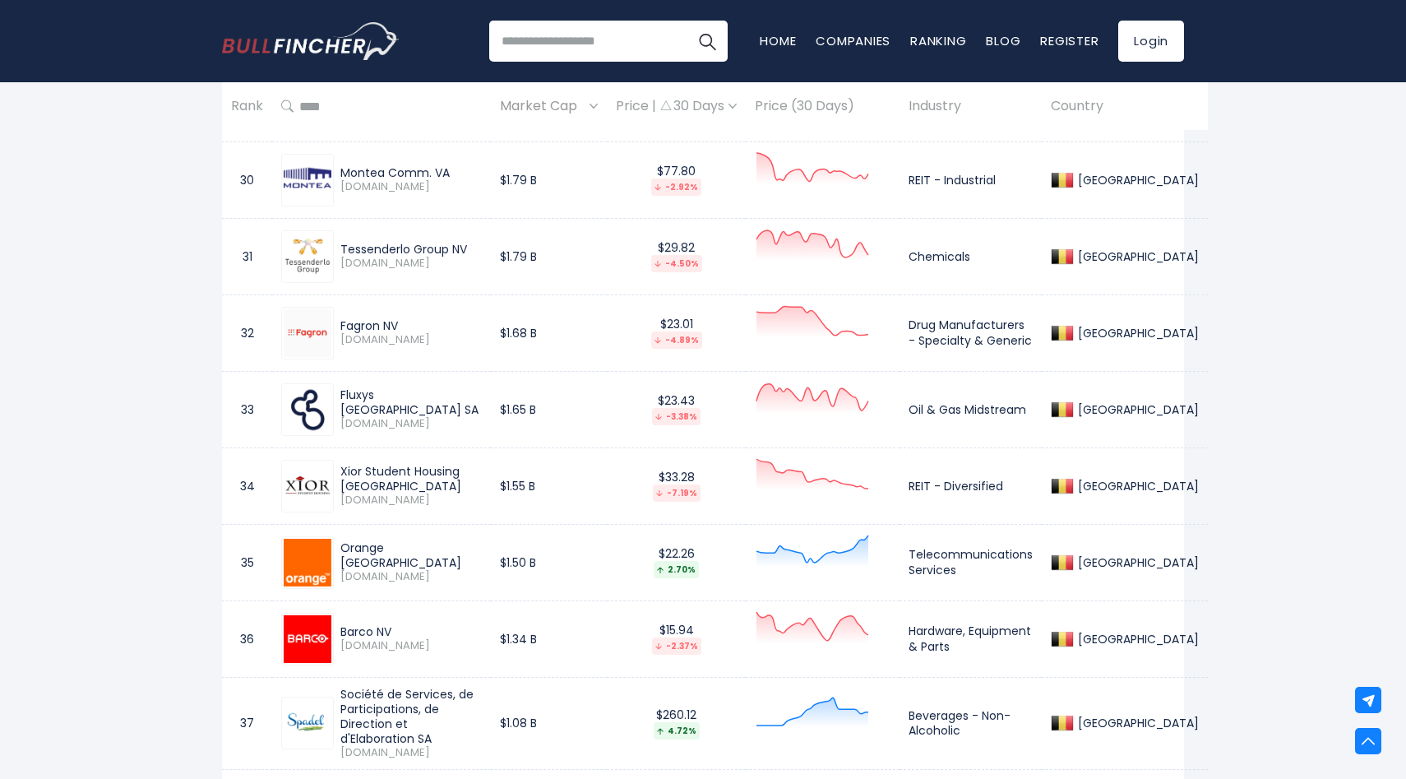
click at [373, 326] on div "Fagron NV" at bounding box center [410, 325] width 141 height 15
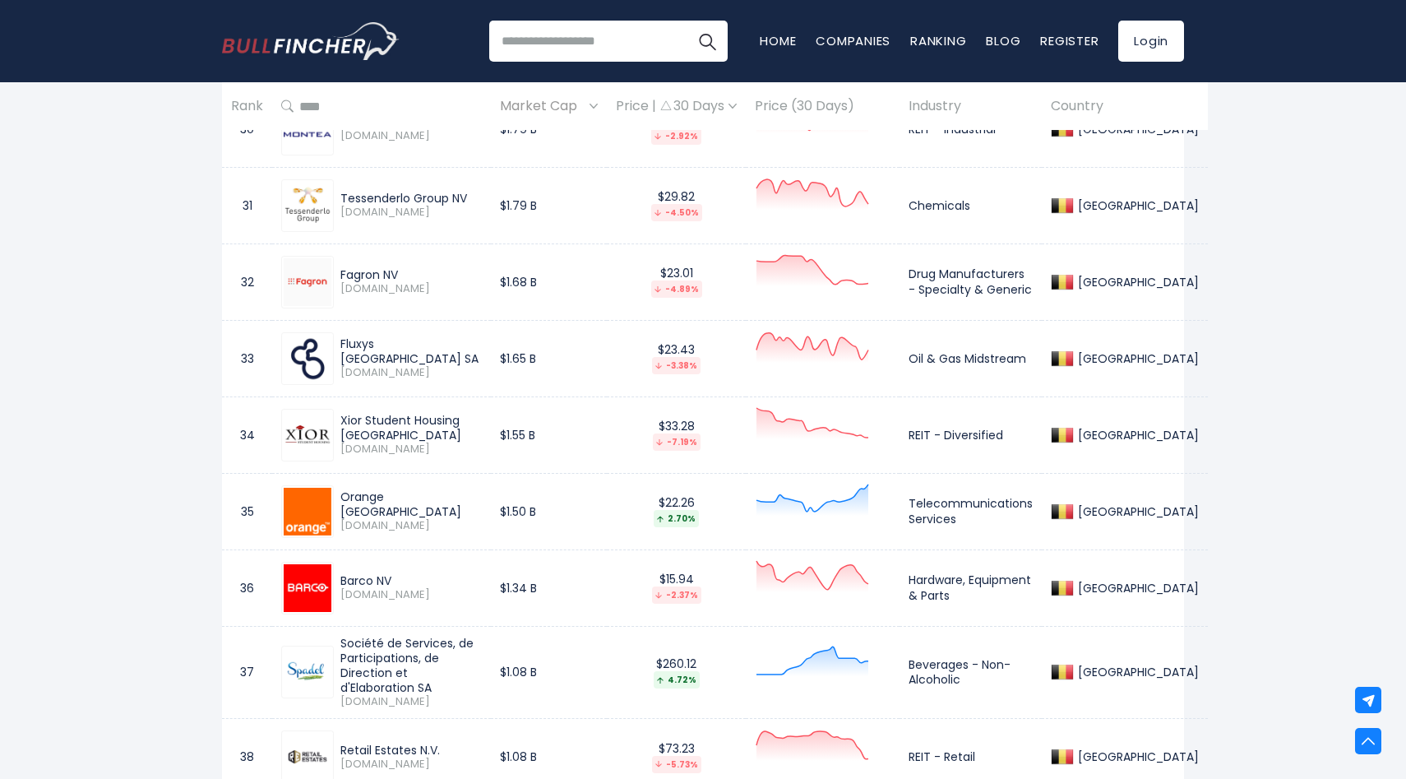
scroll to position [3090, 0]
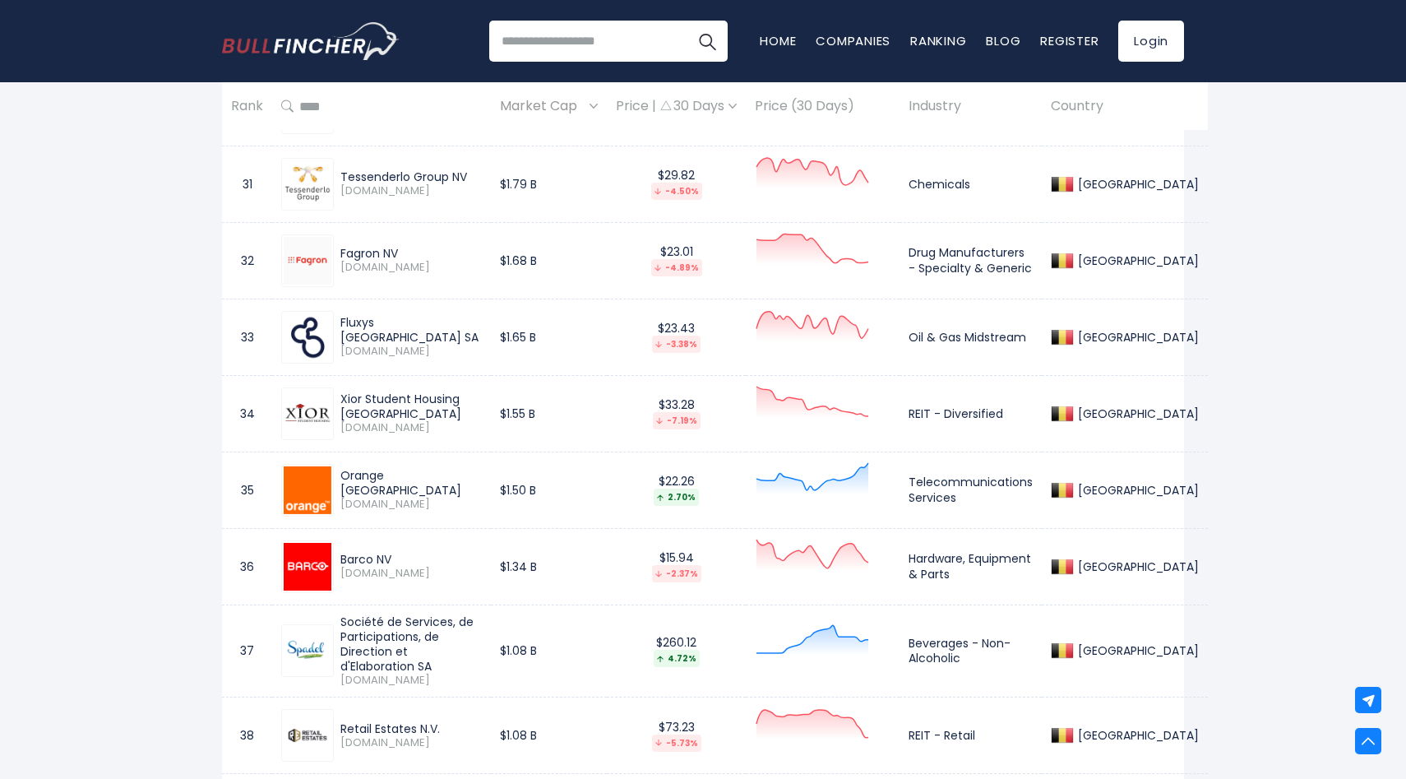
drag, startPoint x: 376, startPoint y: 330, endPoint x: 336, endPoint y: 330, distance: 40.3
click at [336, 330] on div "Fluxys [GEOGRAPHIC_DATA] SA [DOMAIN_NAME]" at bounding box center [408, 337] width 148 height 44
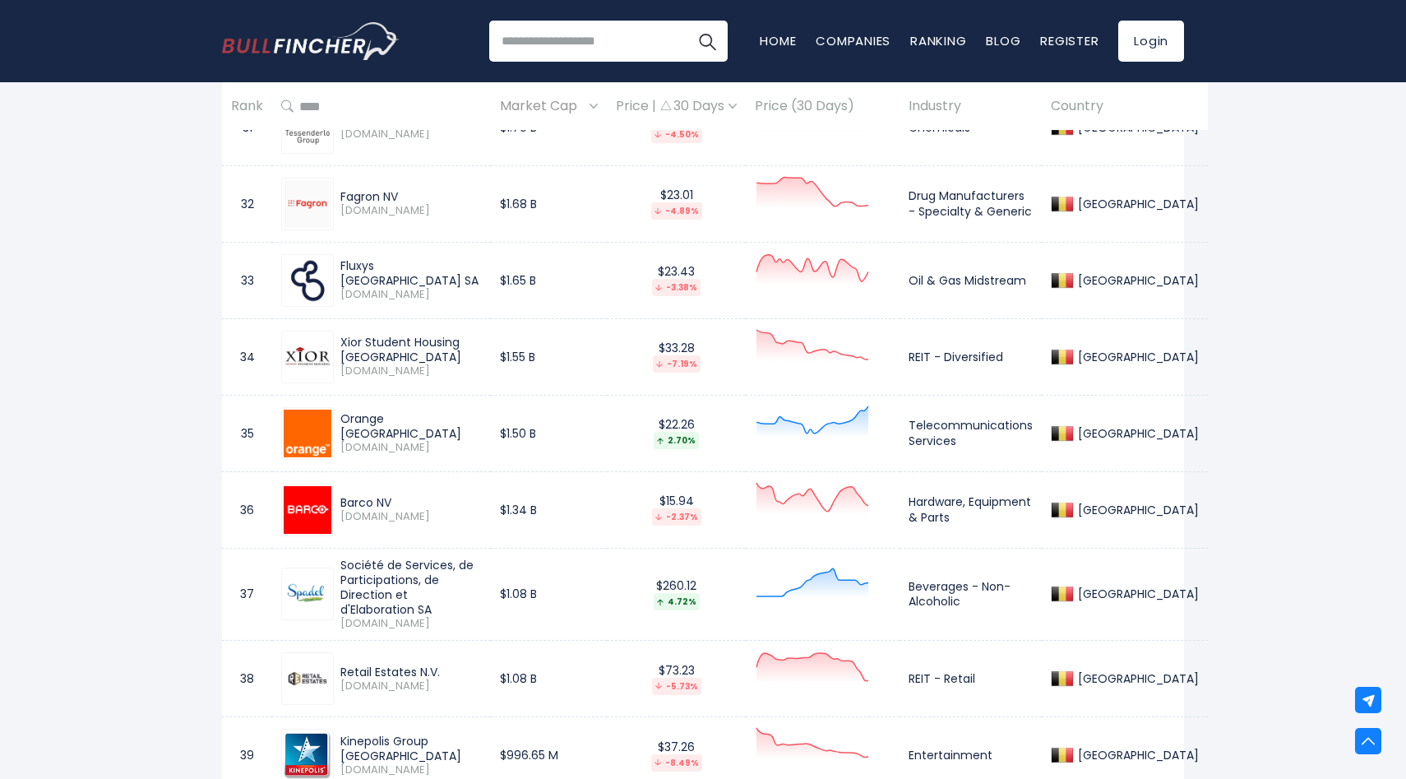
scroll to position [3181, 0]
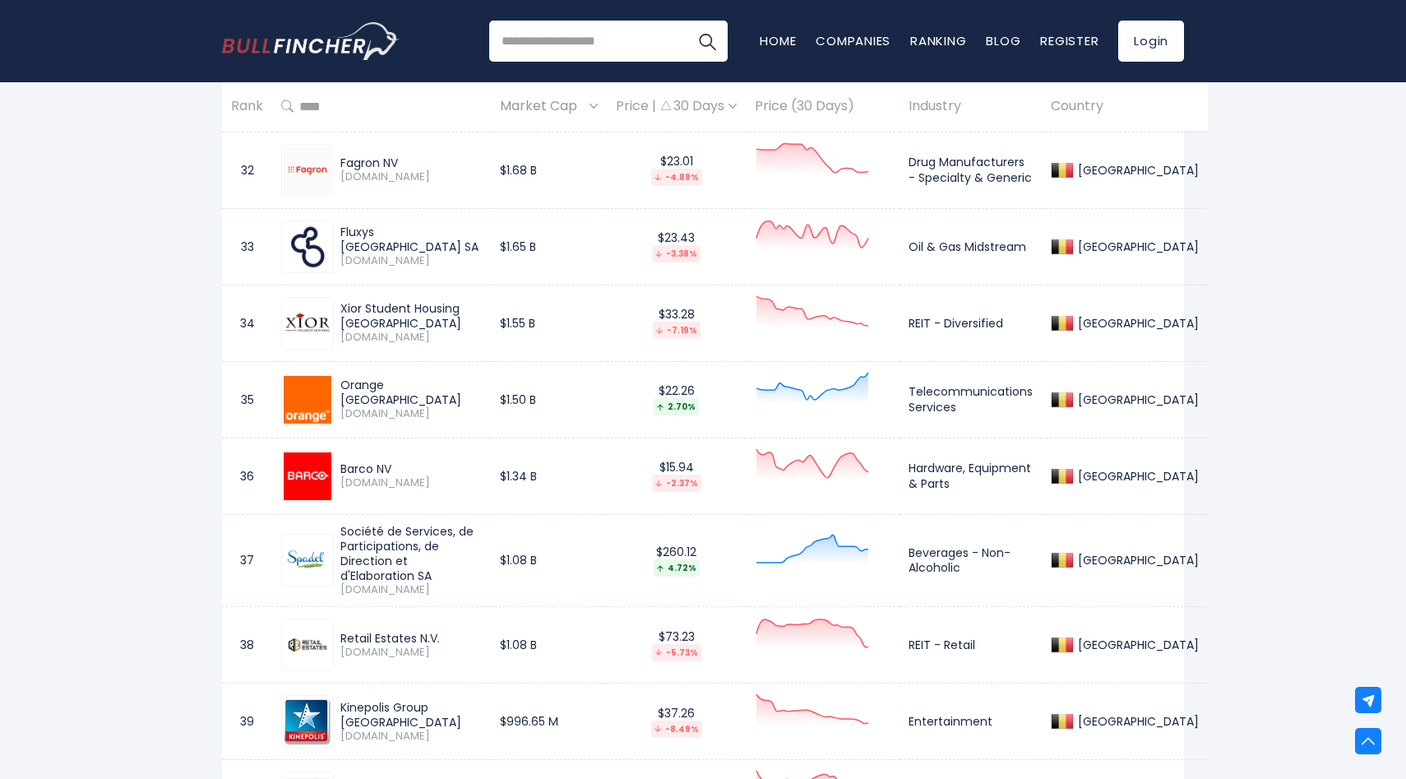
drag, startPoint x: 364, startPoint y: 312, endPoint x: 339, endPoint y: 312, distance: 25.5
click at [339, 312] on div "Xior Student Housing [GEOGRAPHIC_DATA] [DOMAIN_NAME]" at bounding box center [408, 323] width 148 height 44
drag, startPoint x: 382, startPoint y: 390, endPoint x: 340, endPoint y: 389, distance: 41.9
click at [340, 390] on div "Orange [GEOGRAPHIC_DATA]" at bounding box center [410, 392] width 141 height 30
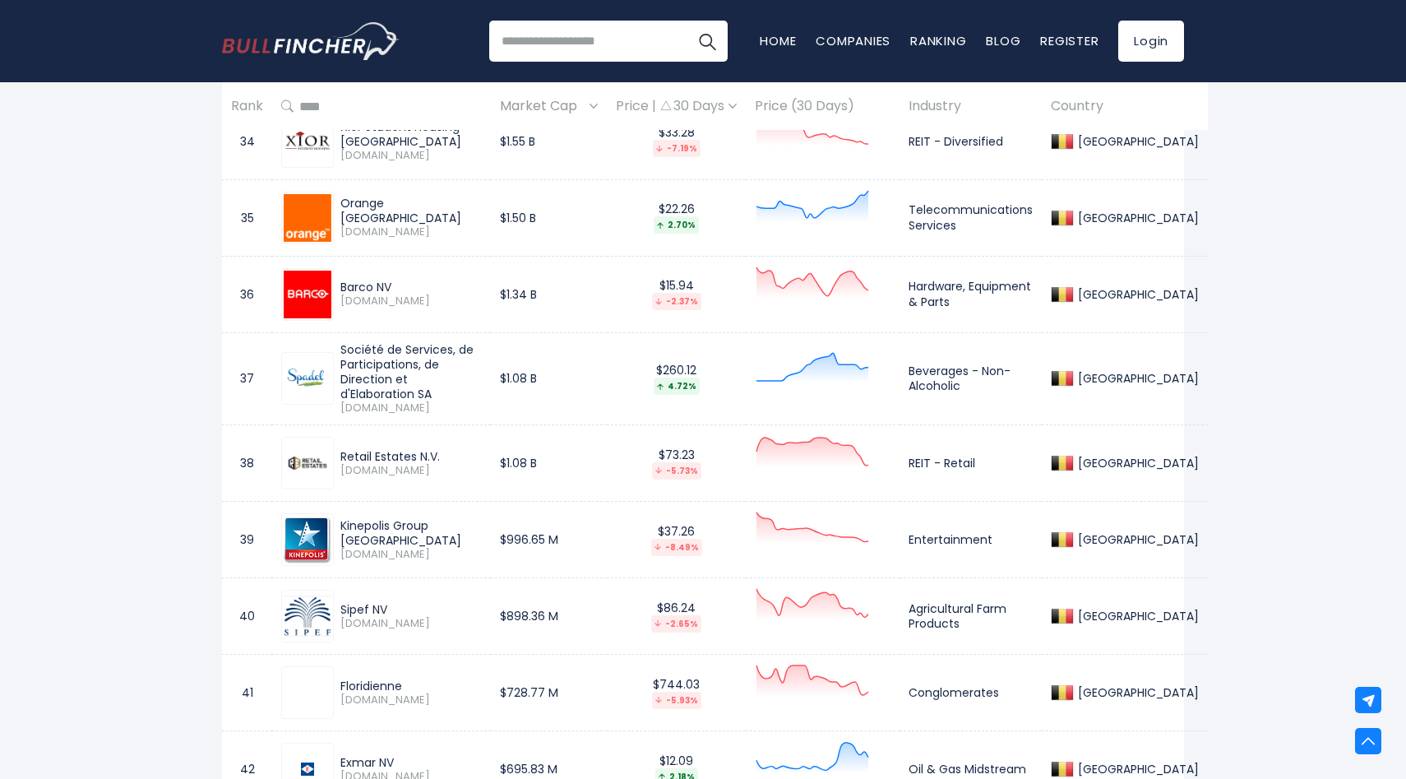
scroll to position [3377, 0]
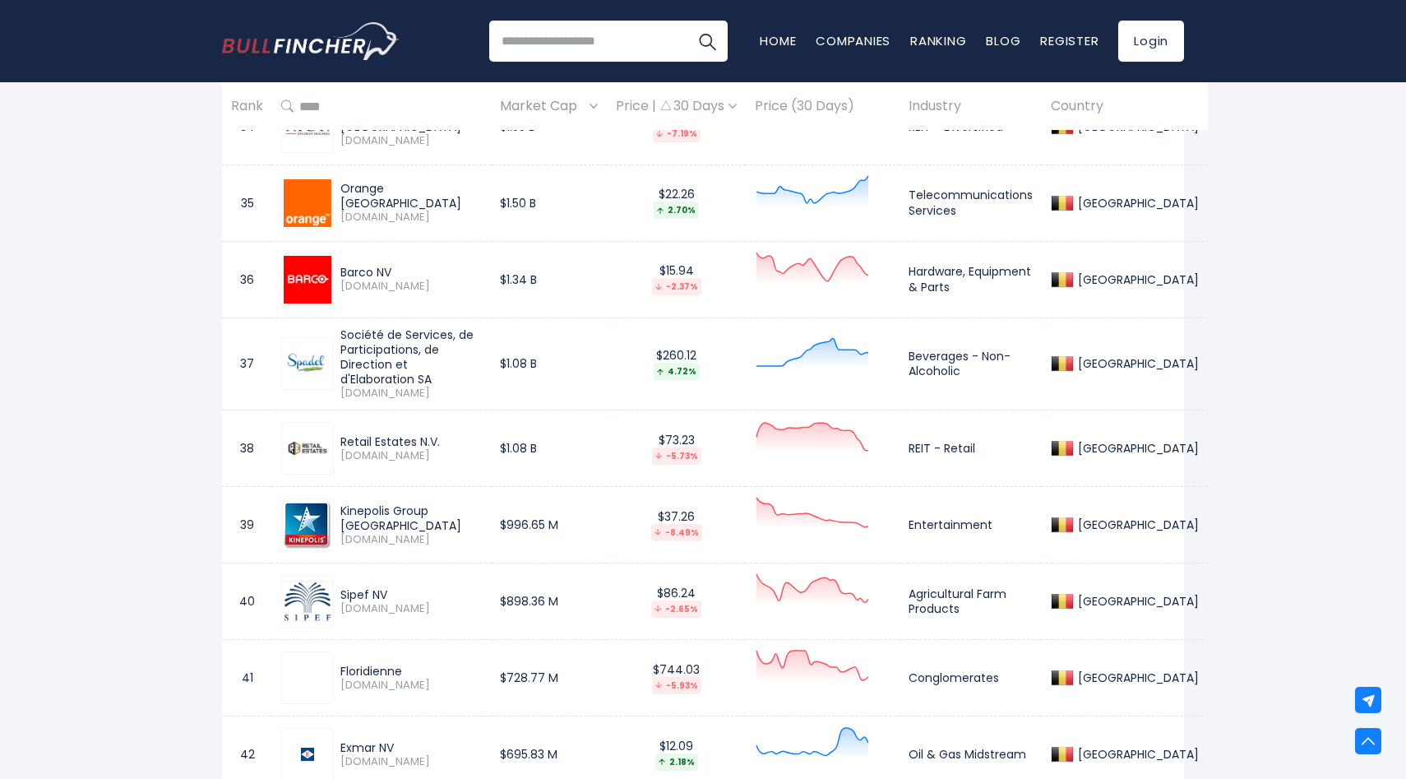
click at [363, 271] on div "Barco NV" at bounding box center [410, 272] width 141 height 15
click at [347, 333] on div "Société de Services, de Participations, de Direction et d'Elaboration SA" at bounding box center [410, 357] width 141 height 60
click at [362, 434] on div "Retail Estates N.V." at bounding box center [410, 441] width 141 height 15
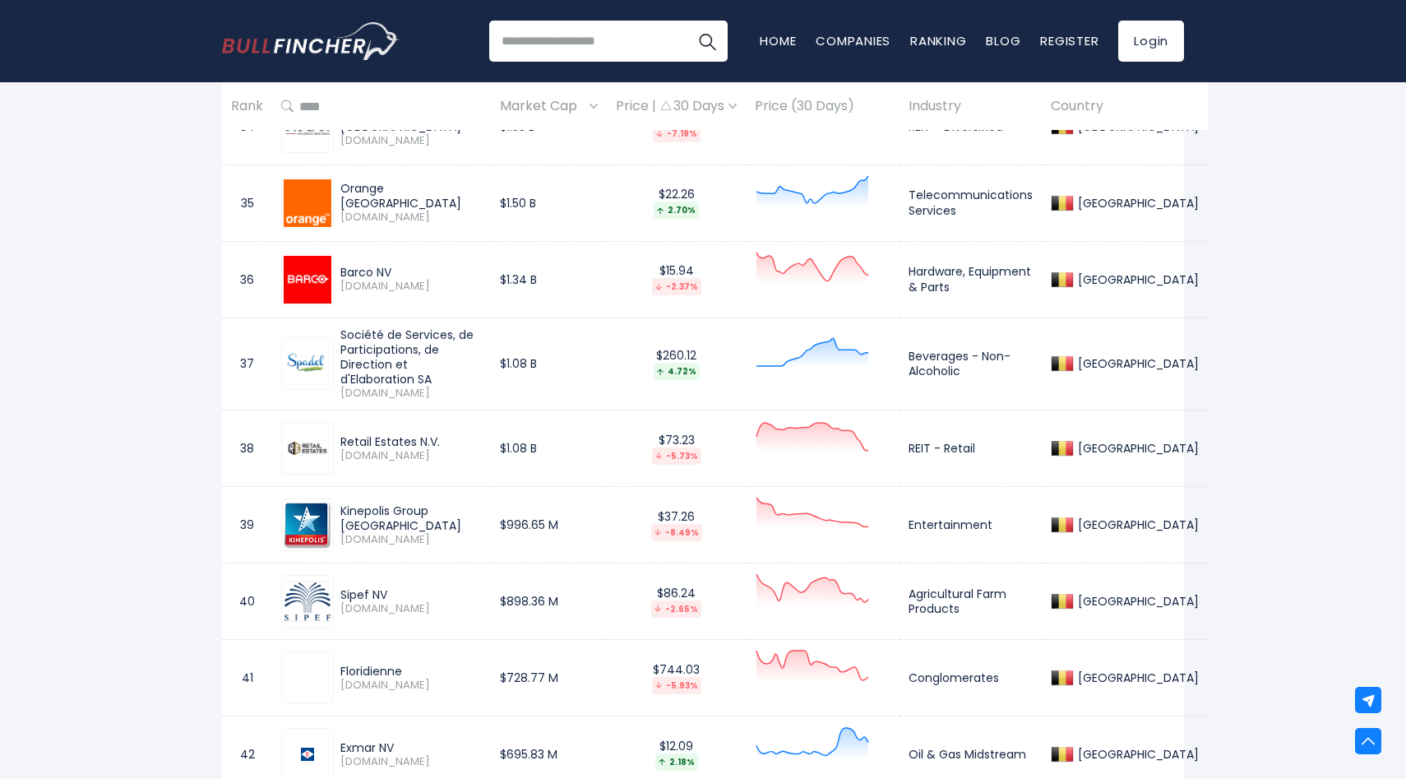
click at [362, 434] on div "Retail Estates N.V." at bounding box center [410, 441] width 141 height 15
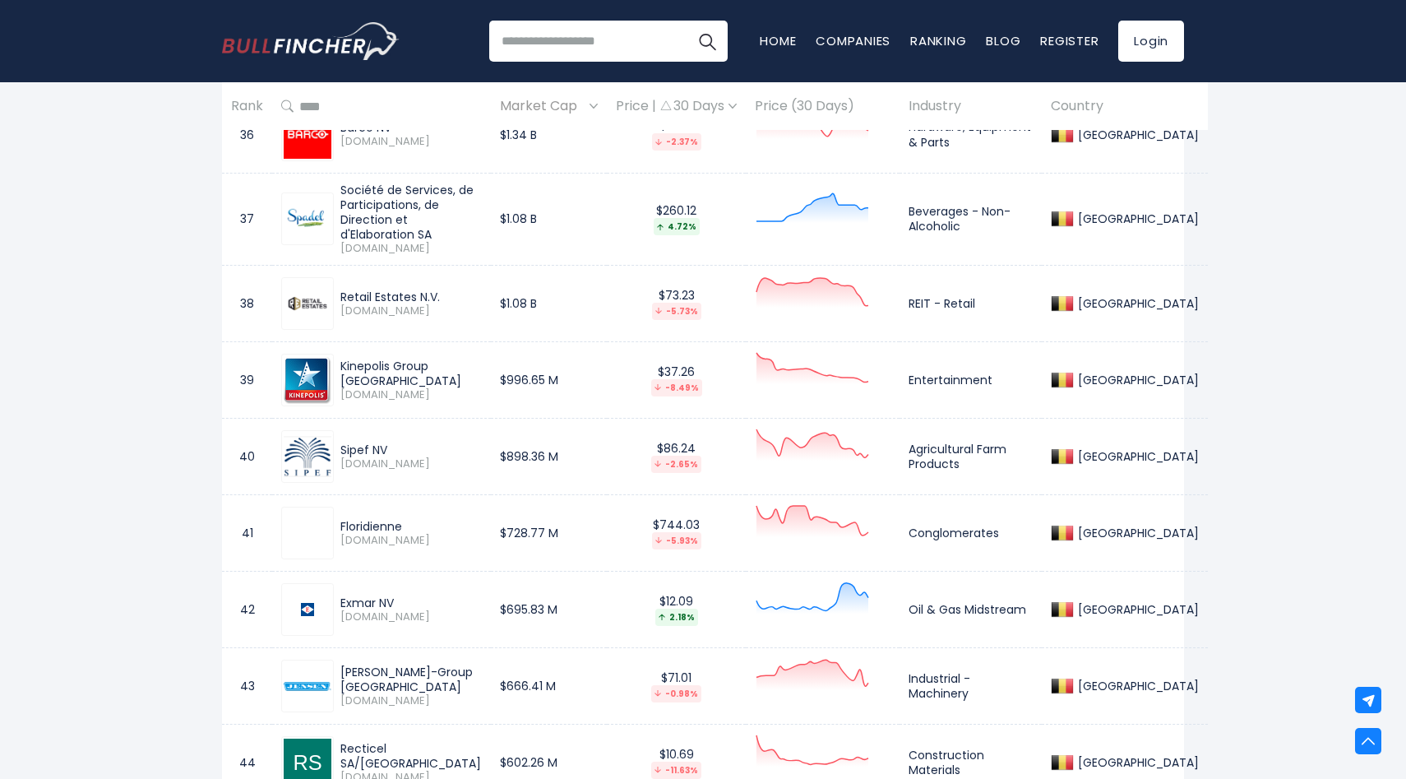
scroll to position [3525, 0]
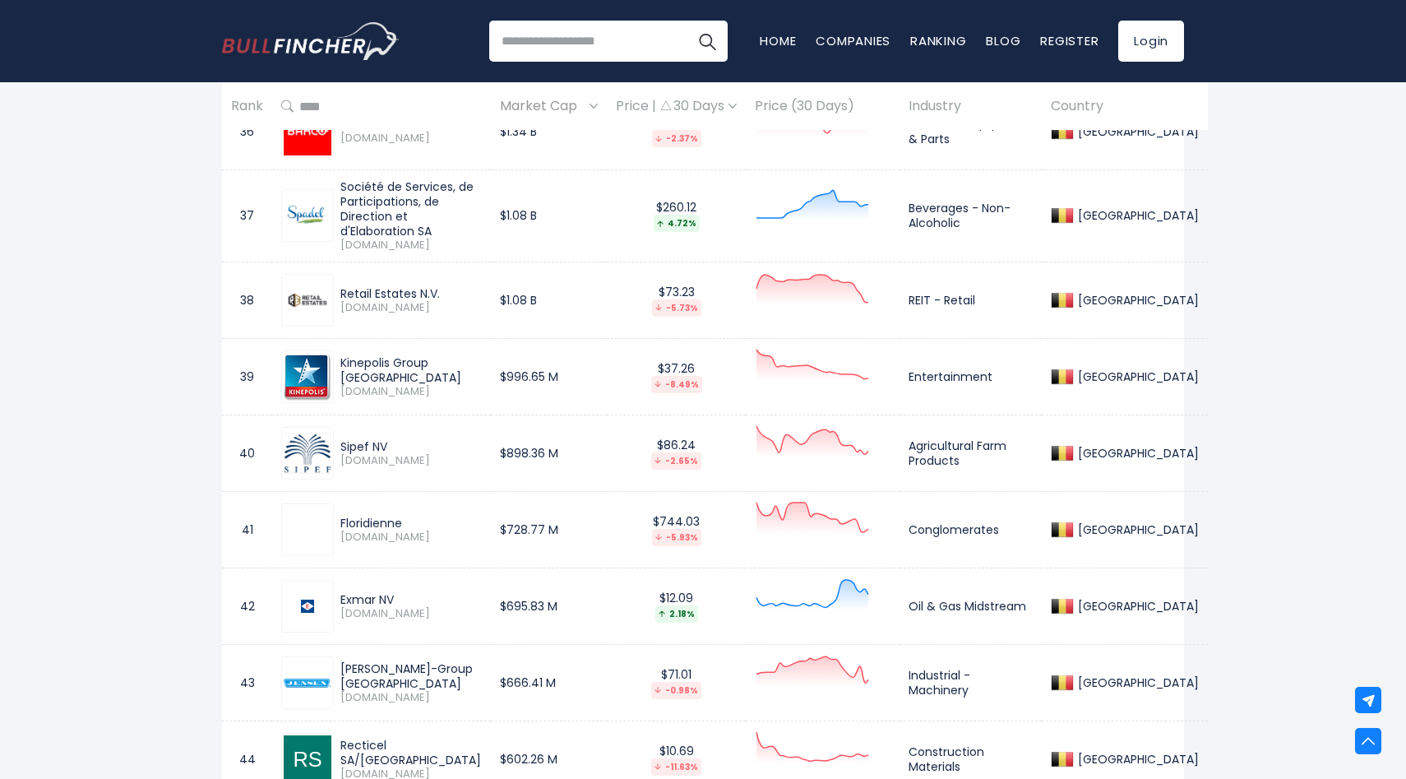
click at [355, 356] on div "Kinepolis Group [GEOGRAPHIC_DATA]" at bounding box center [410, 370] width 141 height 30
click at [359, 439] on div "Sipef NV" at bounding box center [410, 446] width 141 height 15
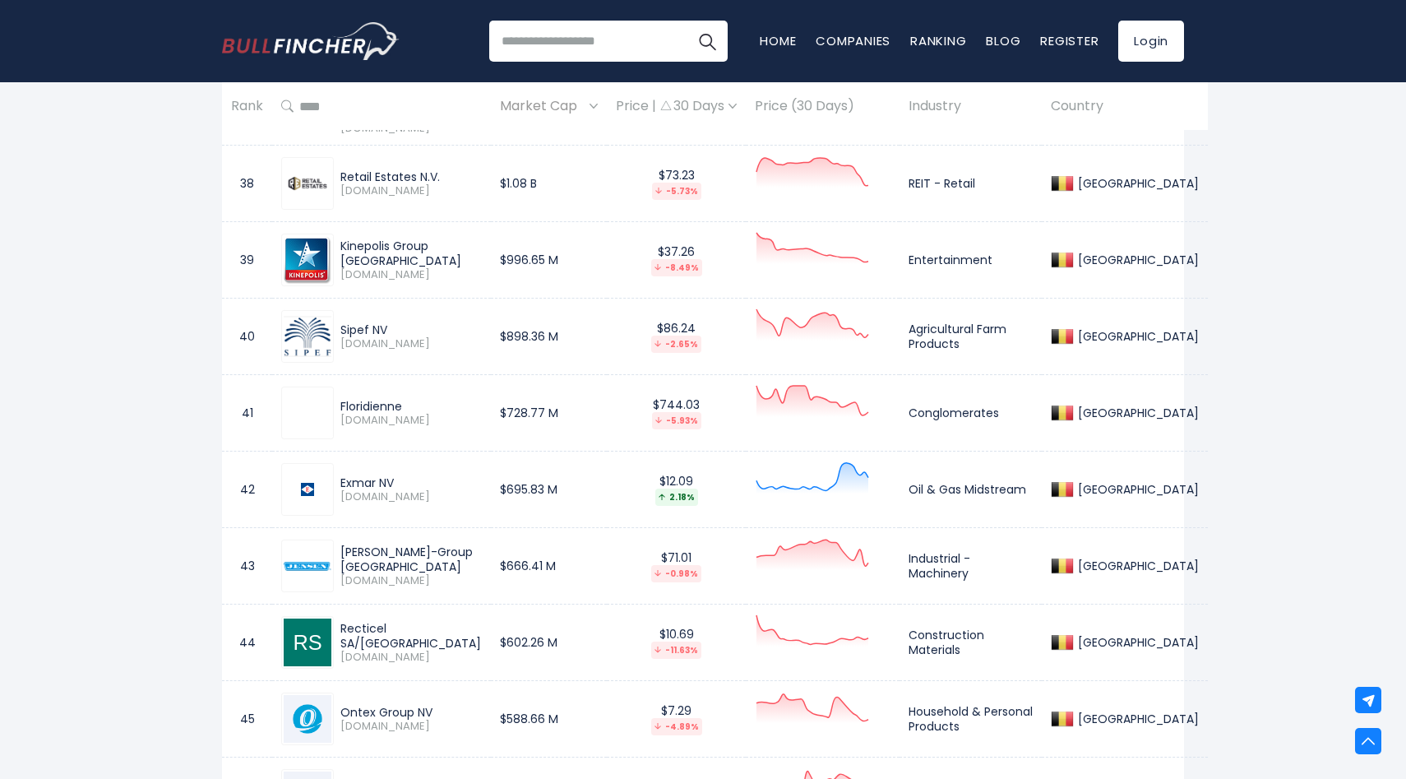
scroll to position [3659, 0]
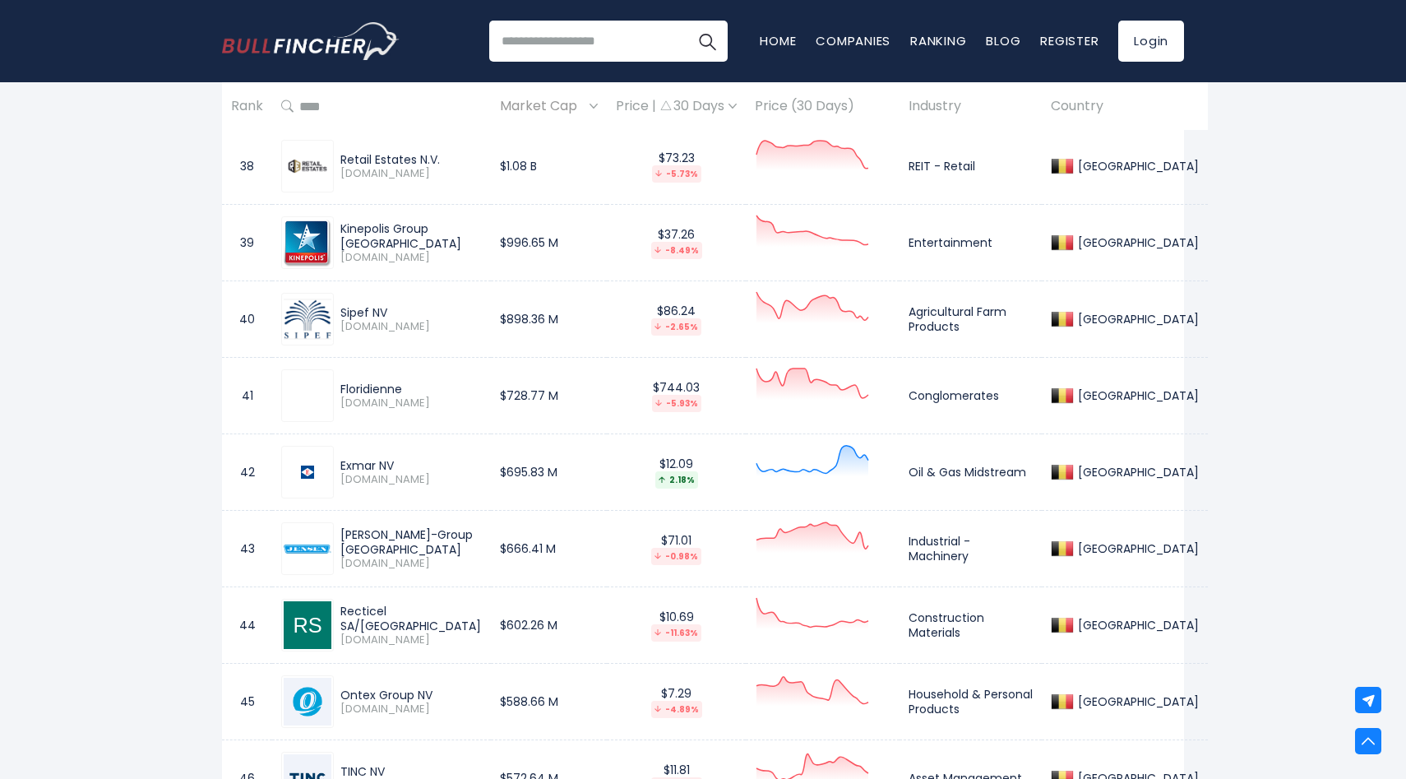
click at [377, 382] on div "Floridienne" at bounding box center [410, 389] width 141 height 15
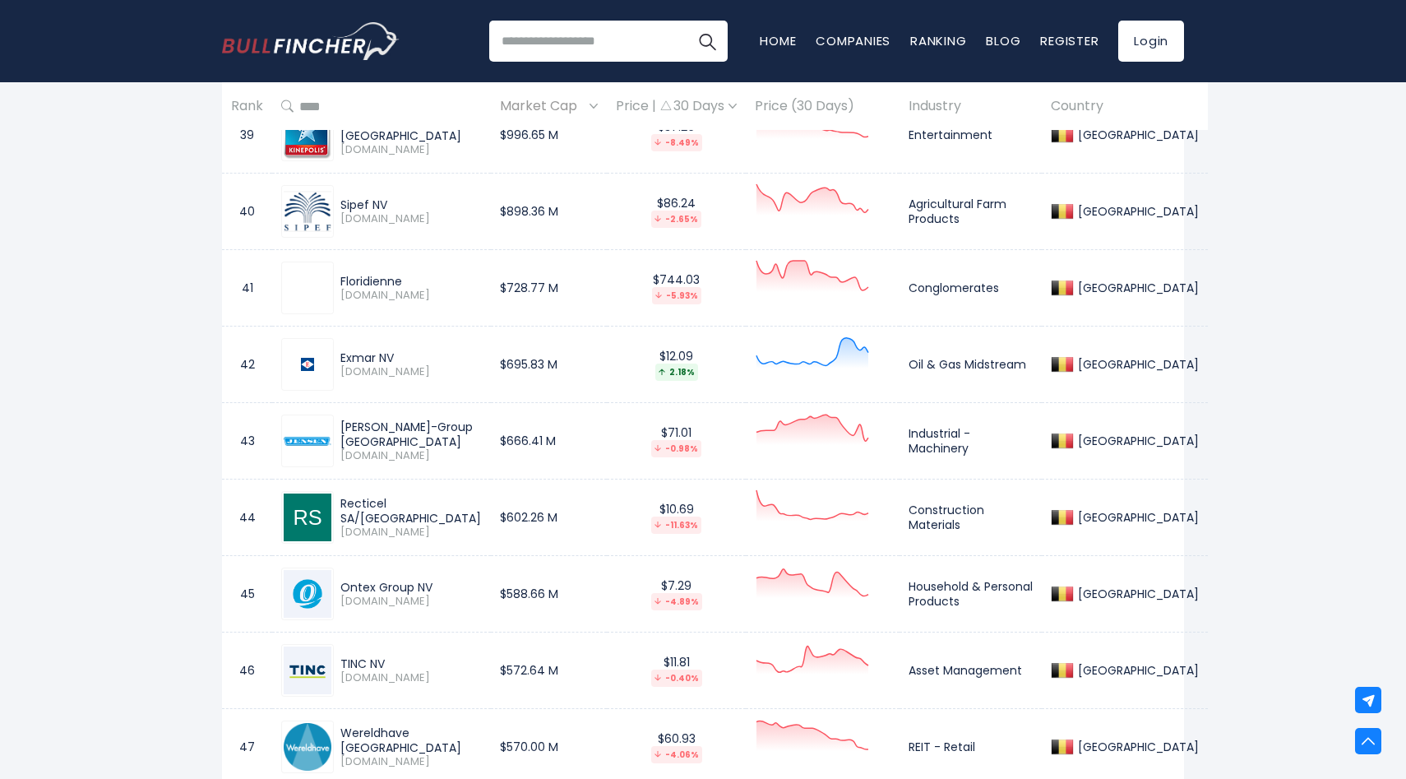
scroll to position [3783, 0]
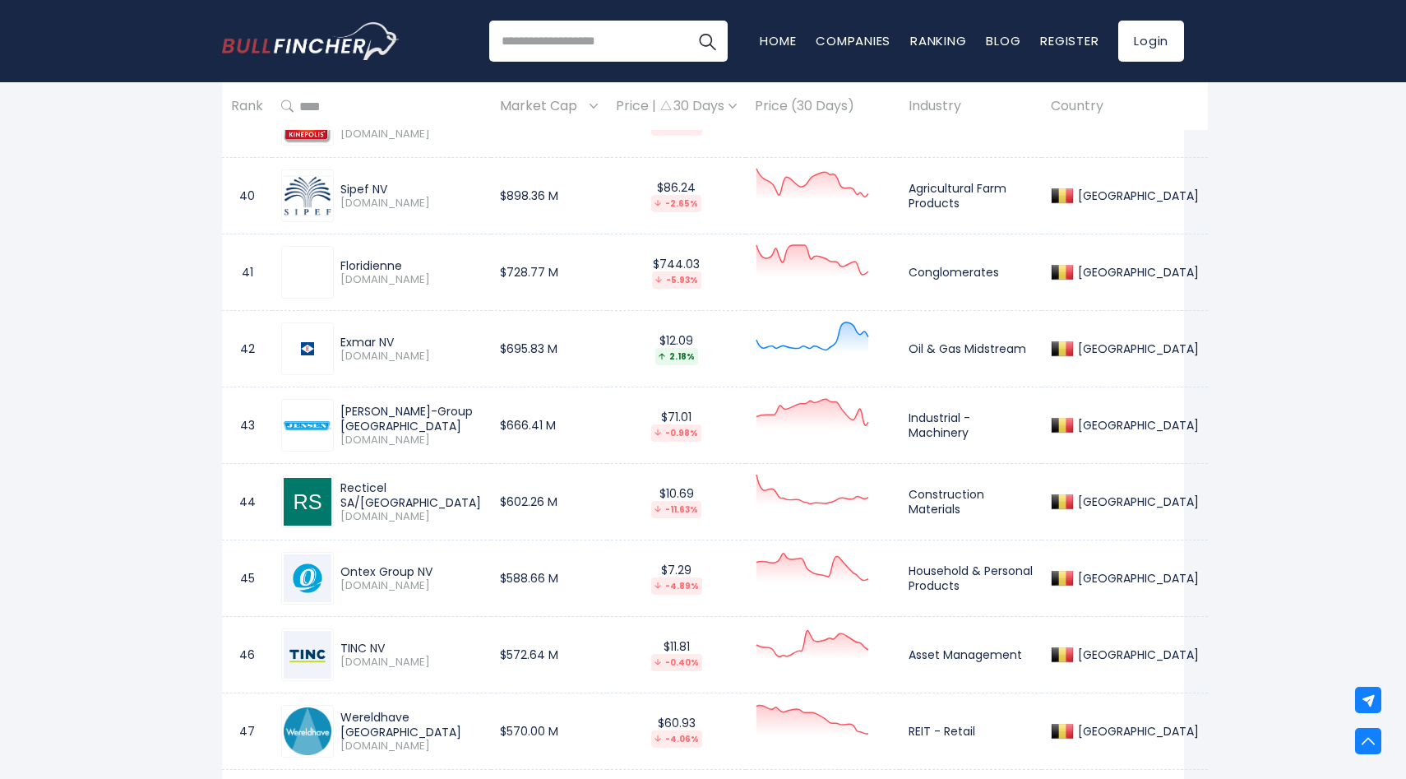
click at [362, 335] on div "Exmar NV" at bounding box center [410, 342] width 141 height 15
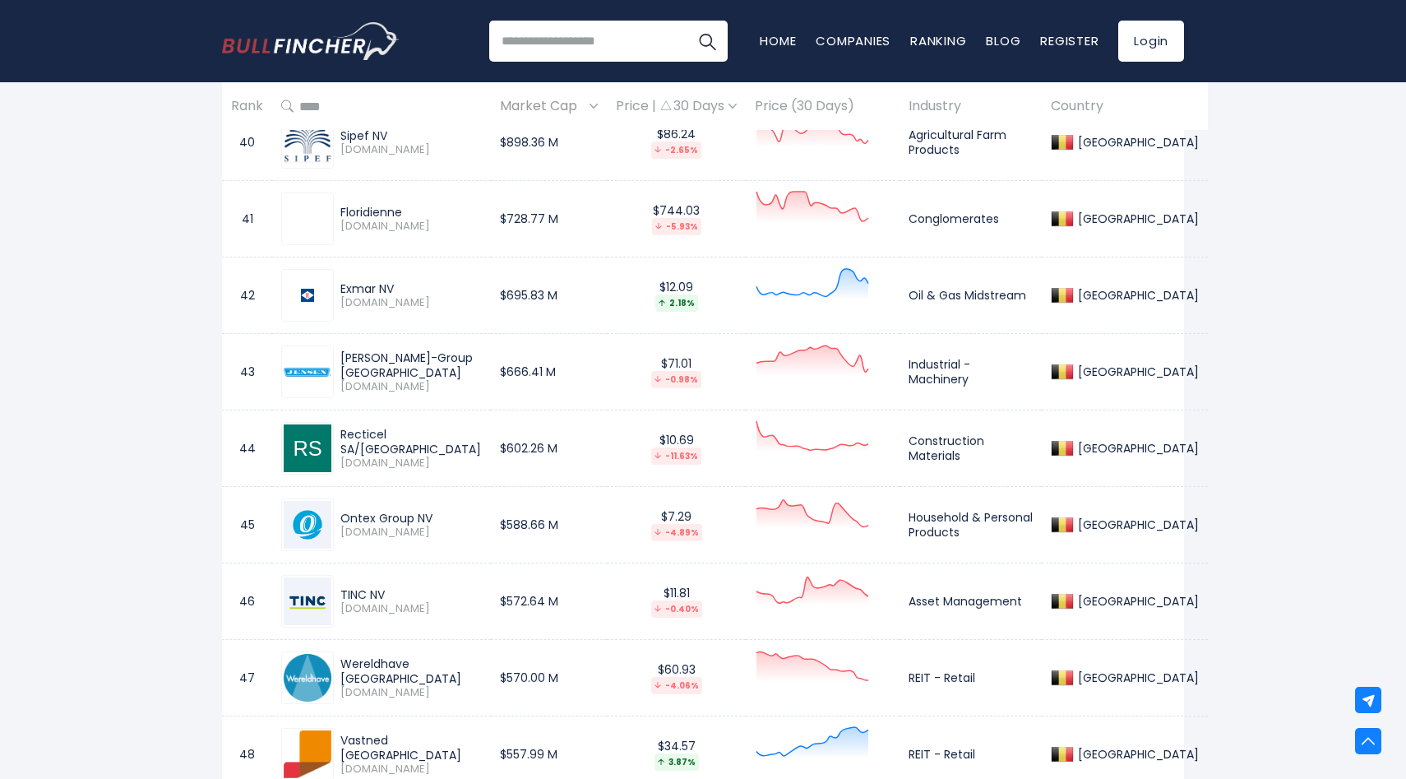
scroll to position [3883, 0]
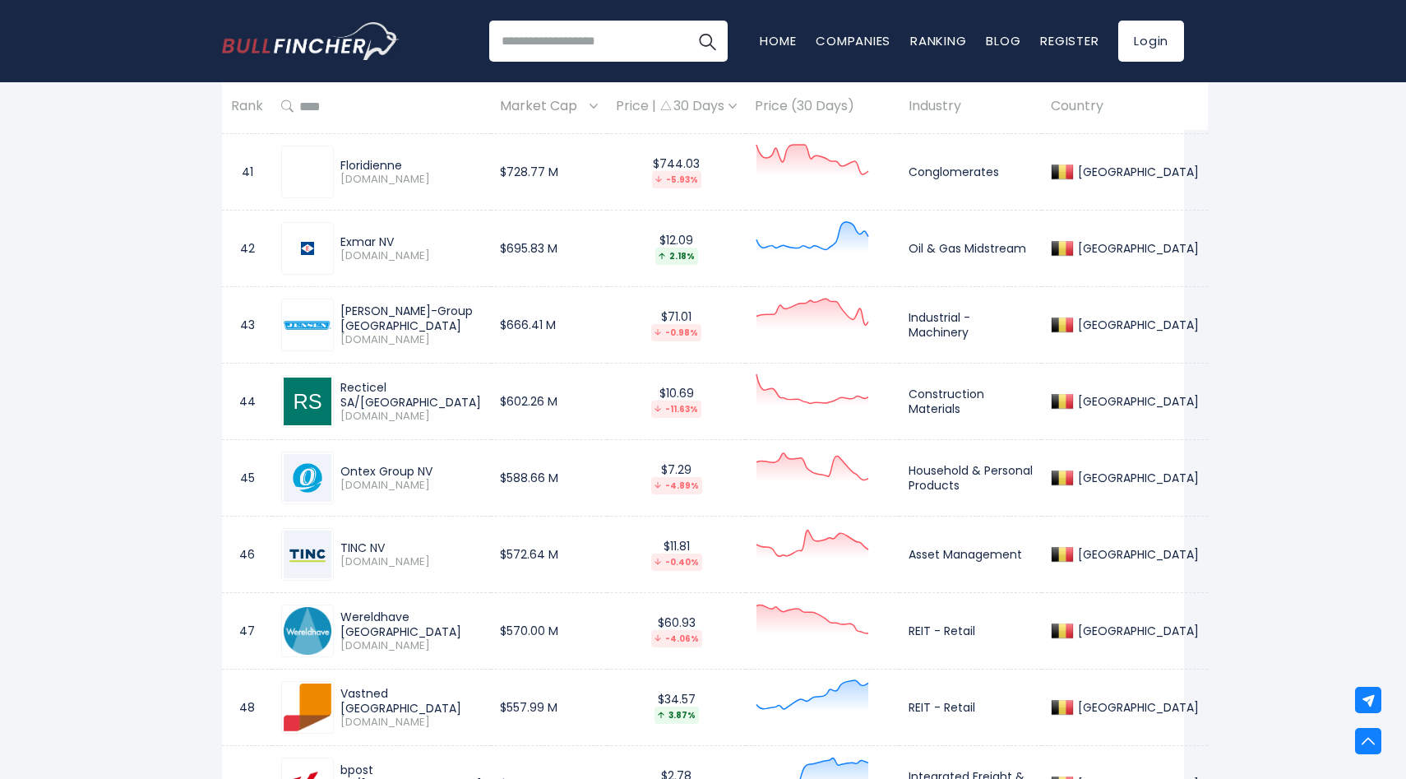
click at [356, 306] on div "[PERSON_NAME]-Group [GEOGRAPHIC_DATA]" at bounding box center [410, 318] width 141 height 30
click at [366, 380] on div "Recticel SA/[GEOGRAPHIC_DATA]" at bounding box center [410, 395] width 141 height 30
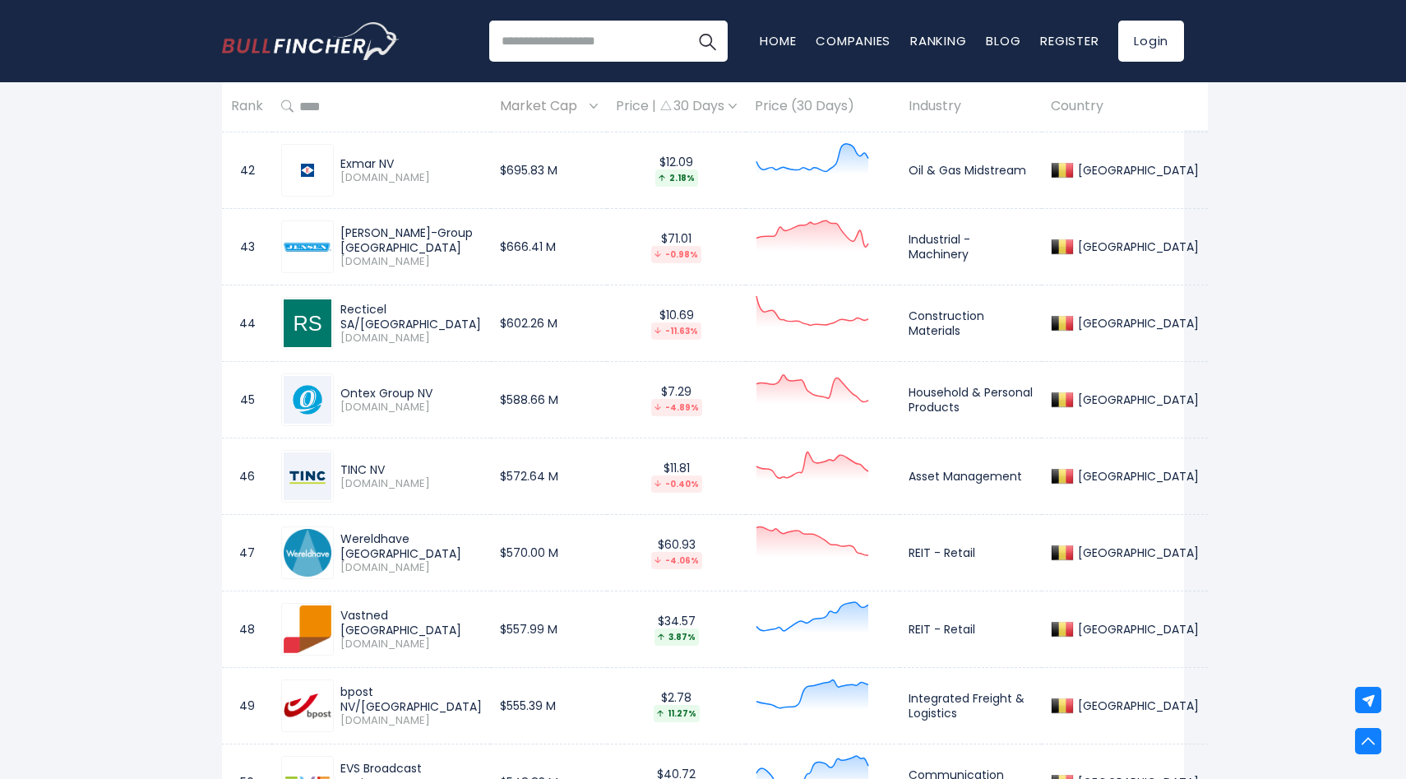
scroll to position [3965, 0]
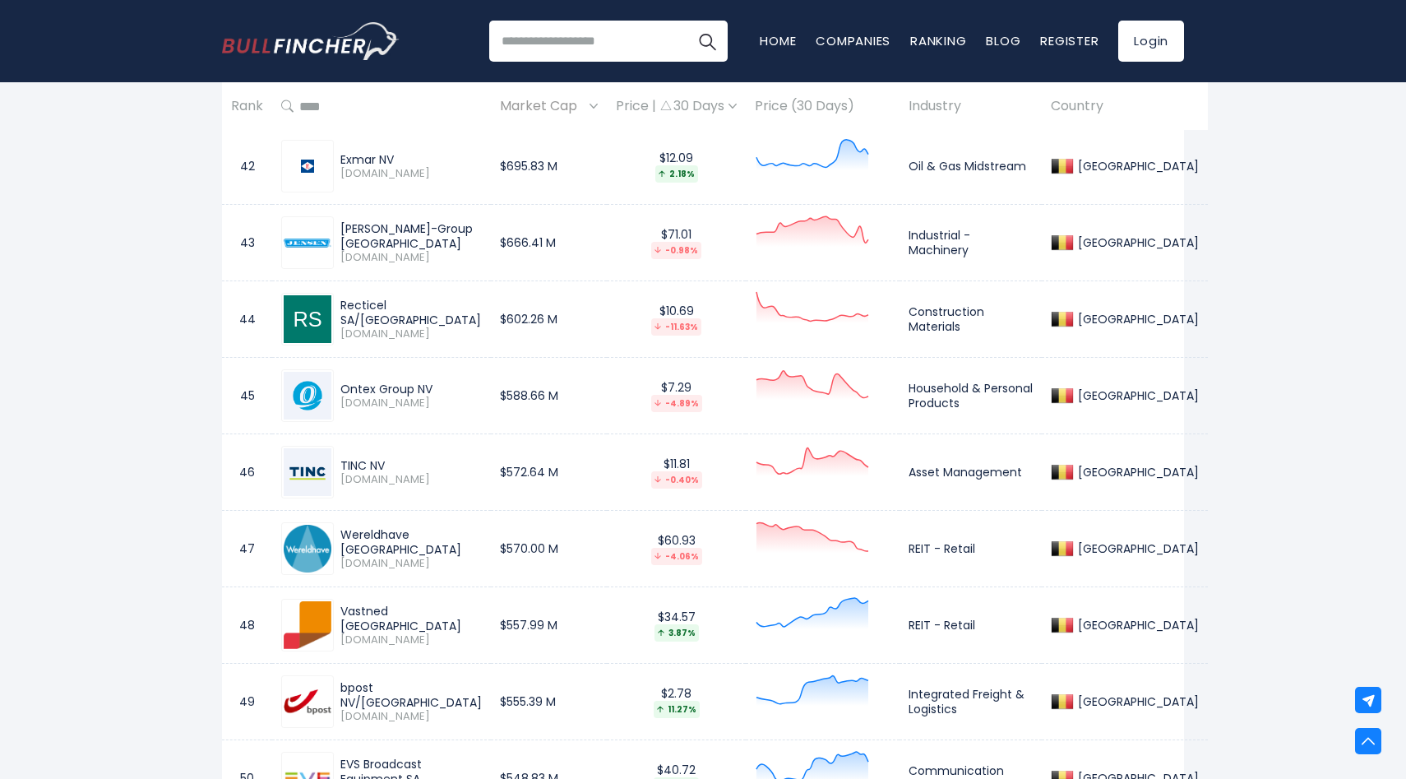
click at [362, 382] on div "Ontex Group NV" at bounding box center [410, 389] width 141 height 15
click at [349, 458] on div "TINC NV" at bounding box center [410, 465] width 141 height 15
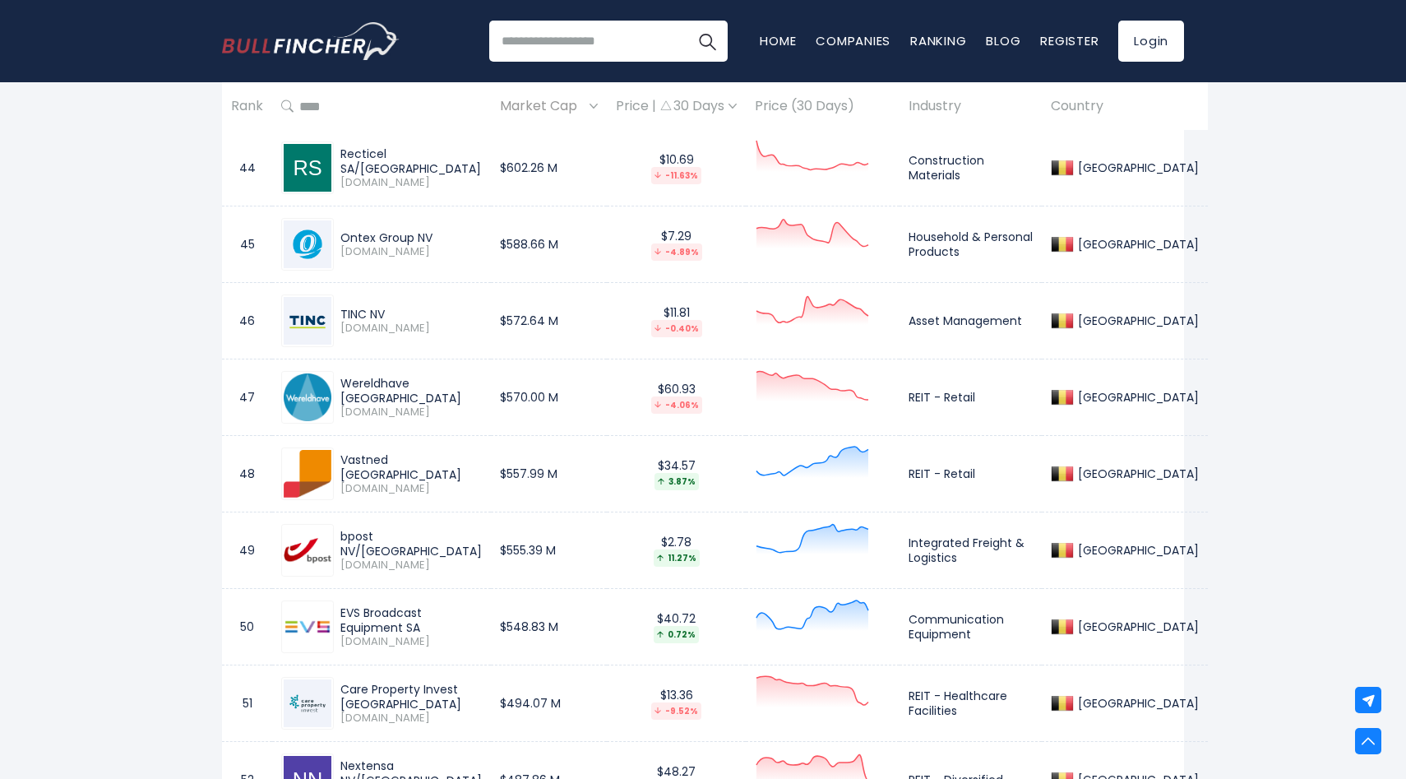
scroll to position [4127, 0]
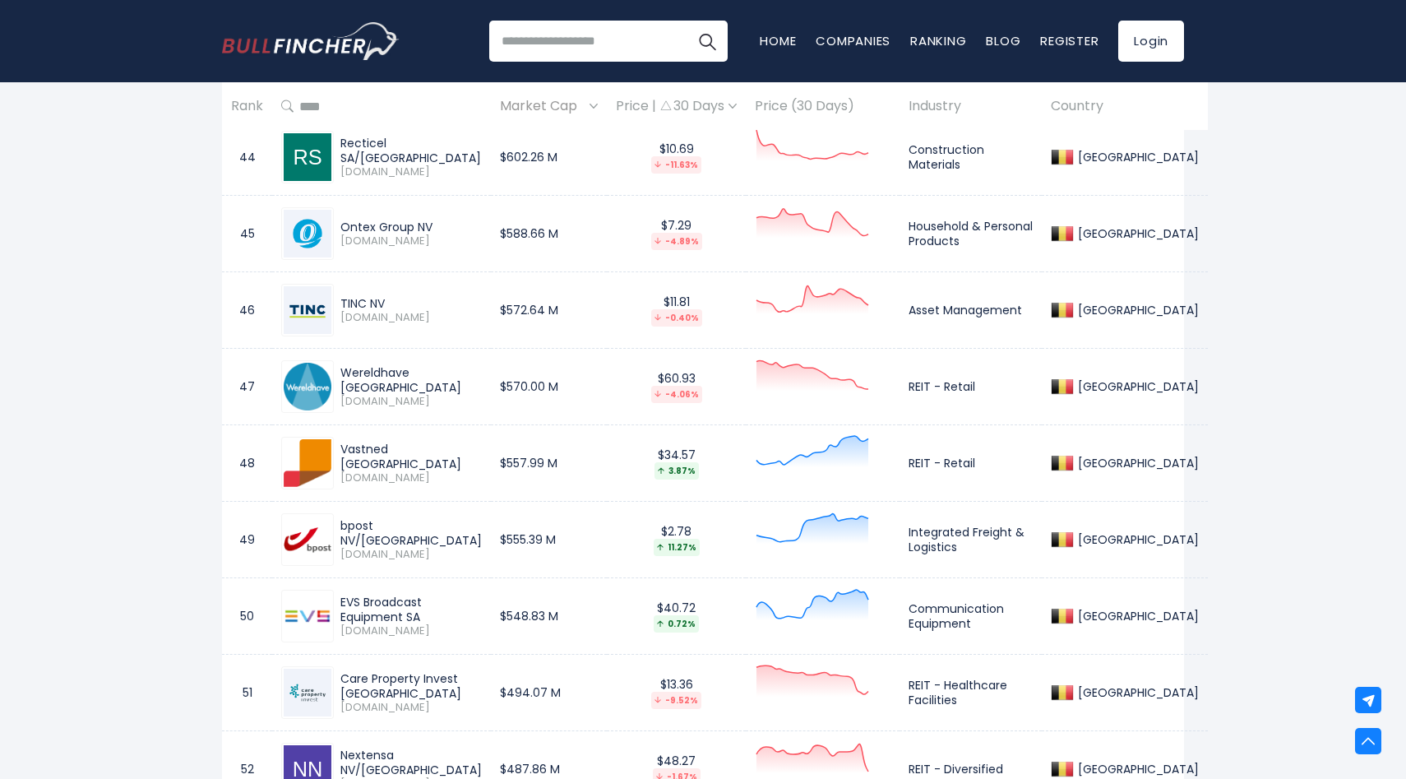
click at [360, 365] on div "Wereldhave [GEOGRAPHIC_DATA]" at bounding box center [410, 380] width 141 height 30
click at [362, 442] on div "Vastned [GEOGRAPHIC_DATA]" at bounding box center [410, 457] width 141 height 30
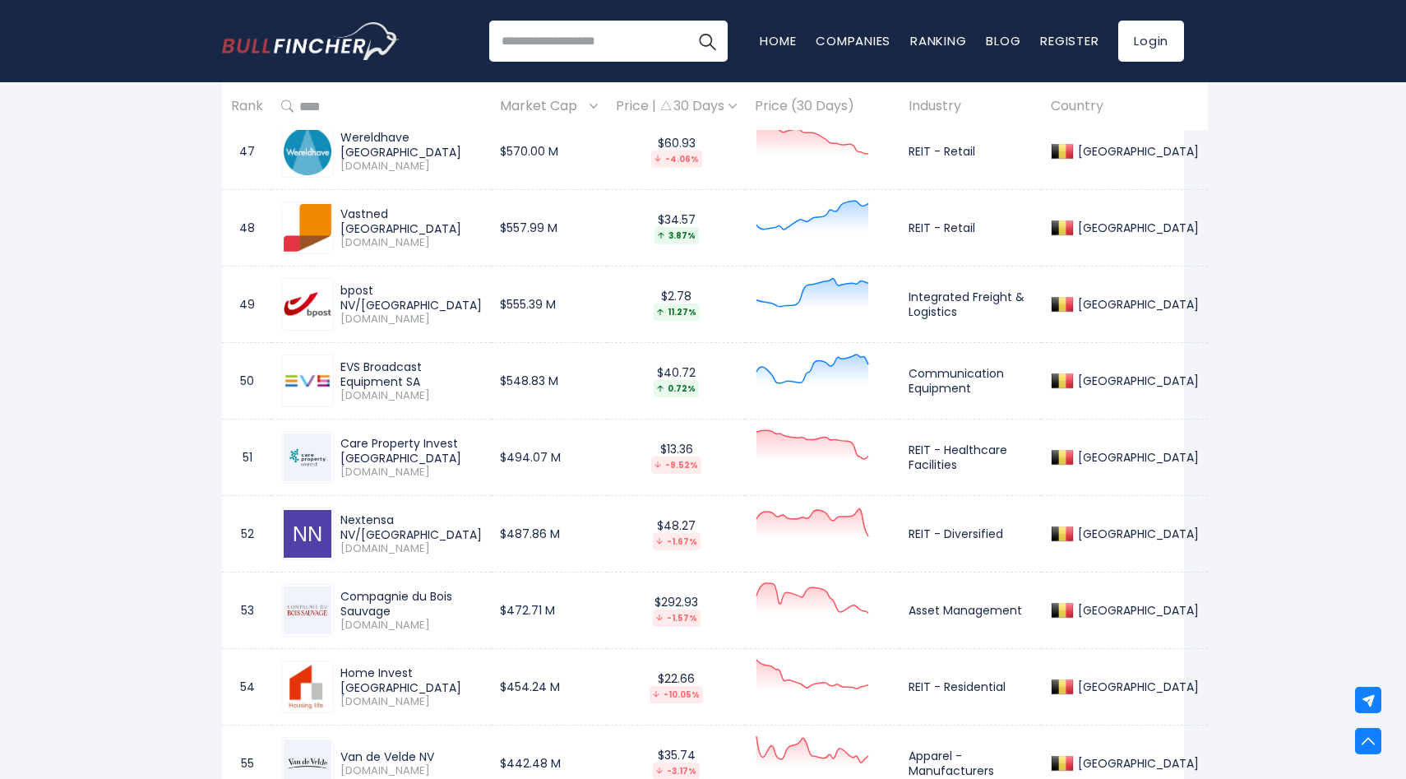
scroll to position [4368, 0]
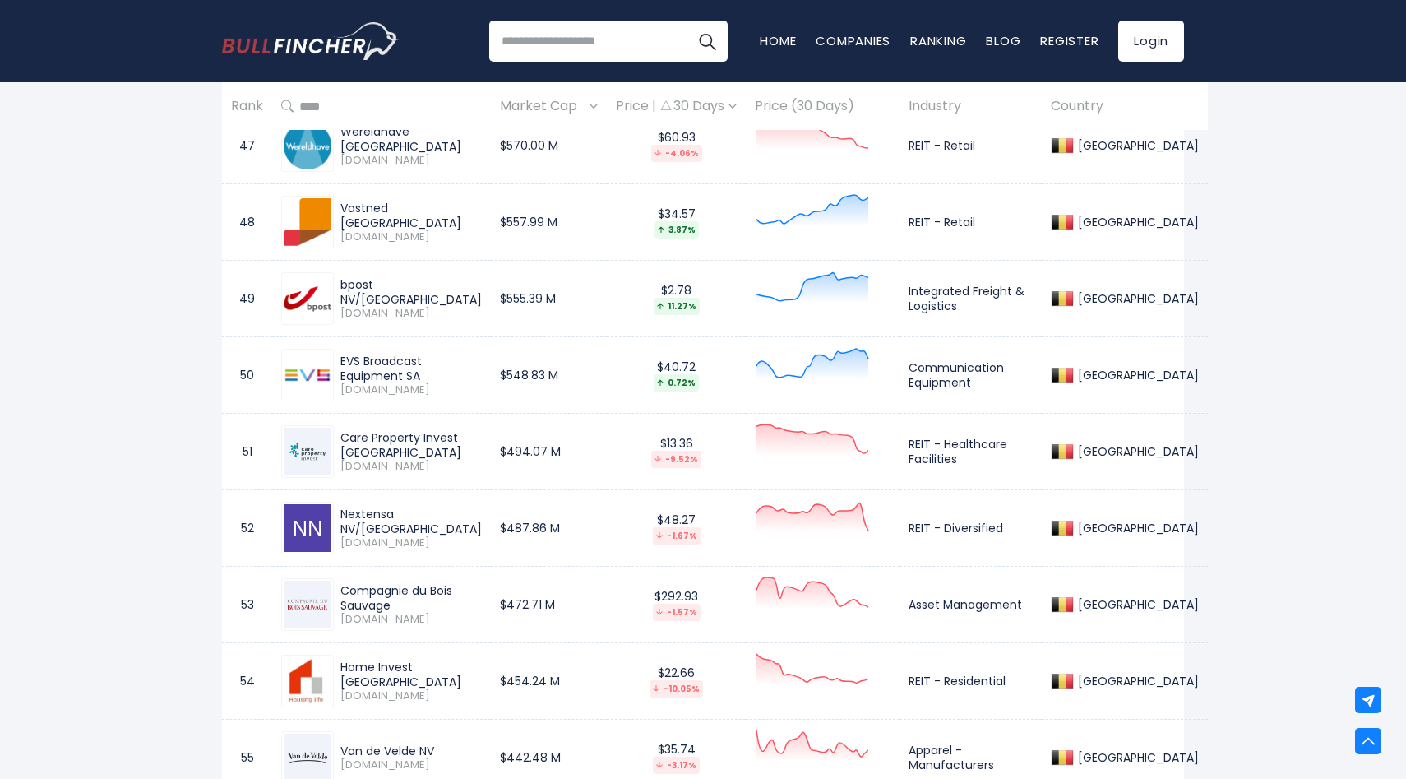
click at [355, 280] on div "bpost NV/[GEOGRAPHIC_DATA]" at bounding box center [410, 292] width 141 height 30
click at [353, 354] on div "EVS Broadcast Equipment SA" at bounding box center [410, 369] width 141 height 30
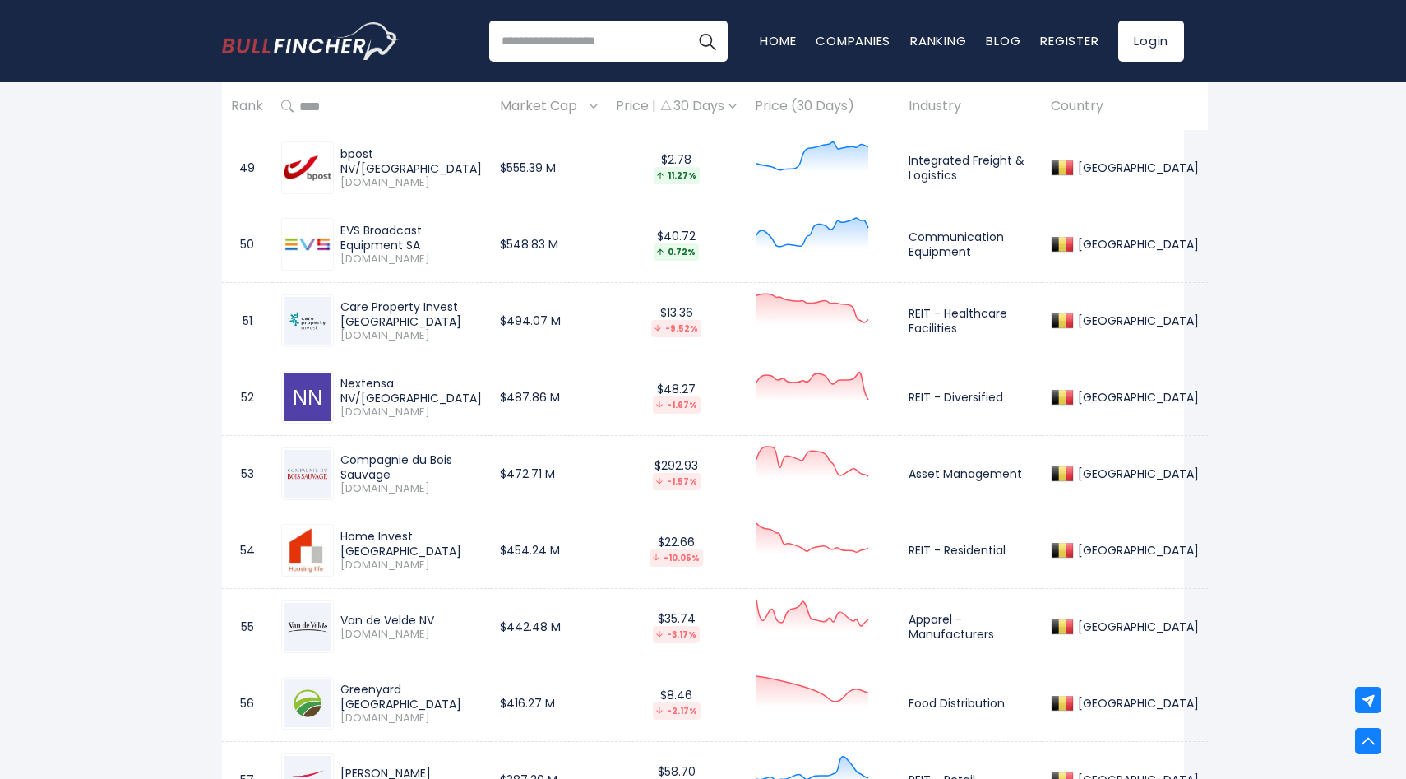
scroll to position [4513, 0]
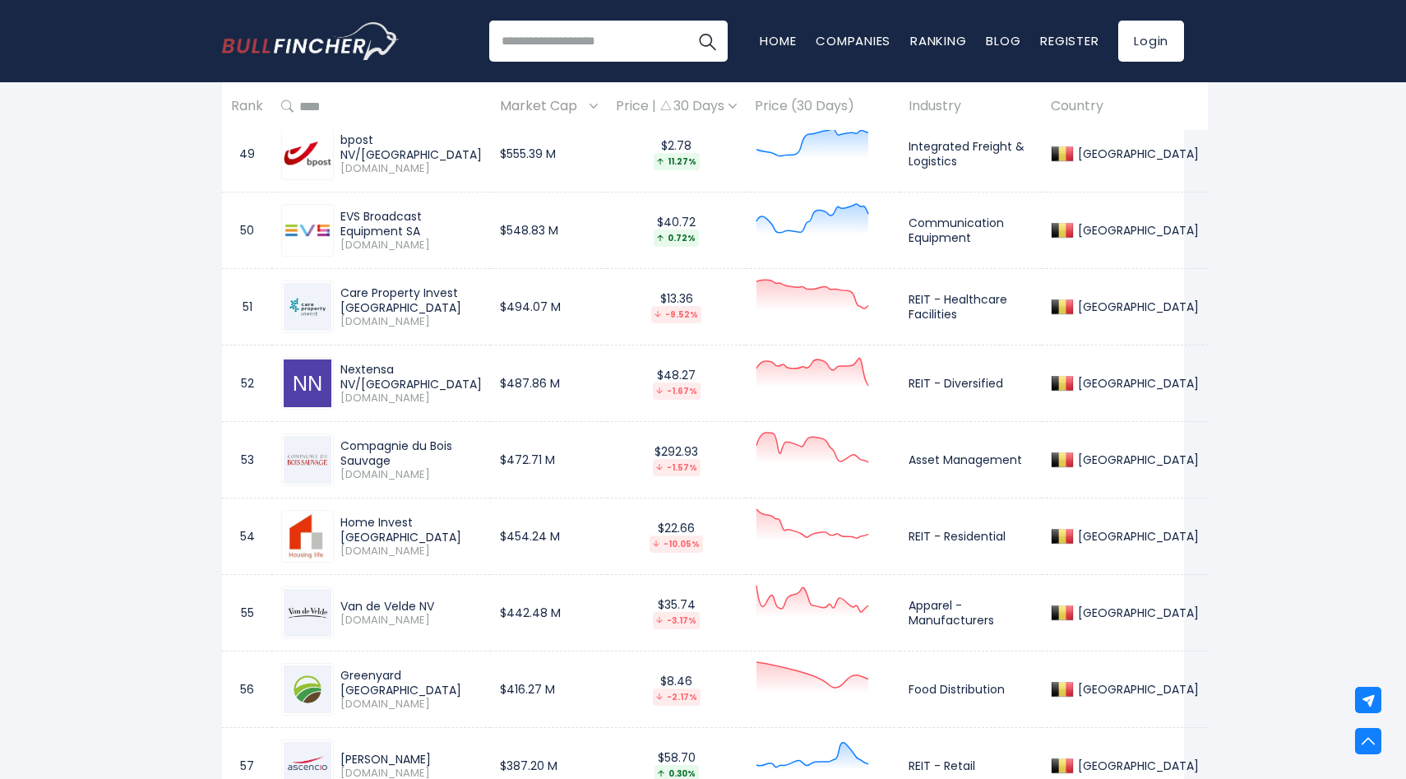
drag, startPoint x: 456, startPoint y: 283, endPoint x: 340, endPoint y: 283, distance: 116.0
click at [340, 285] on div "Care Property Invest [GEOGRAPHIC_DATA]" at bounding box center [410, 300] width 141 height 30
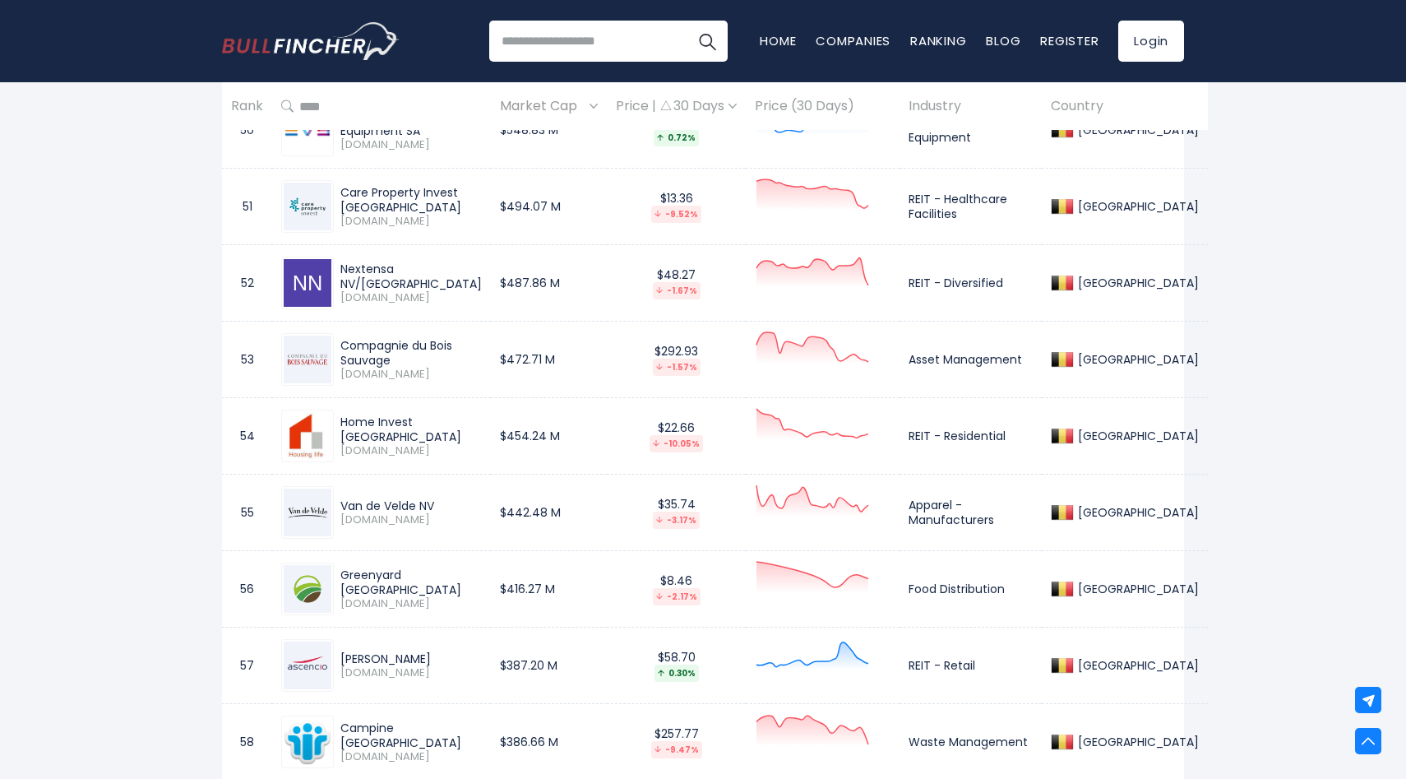
scroll to position [4636, 0]
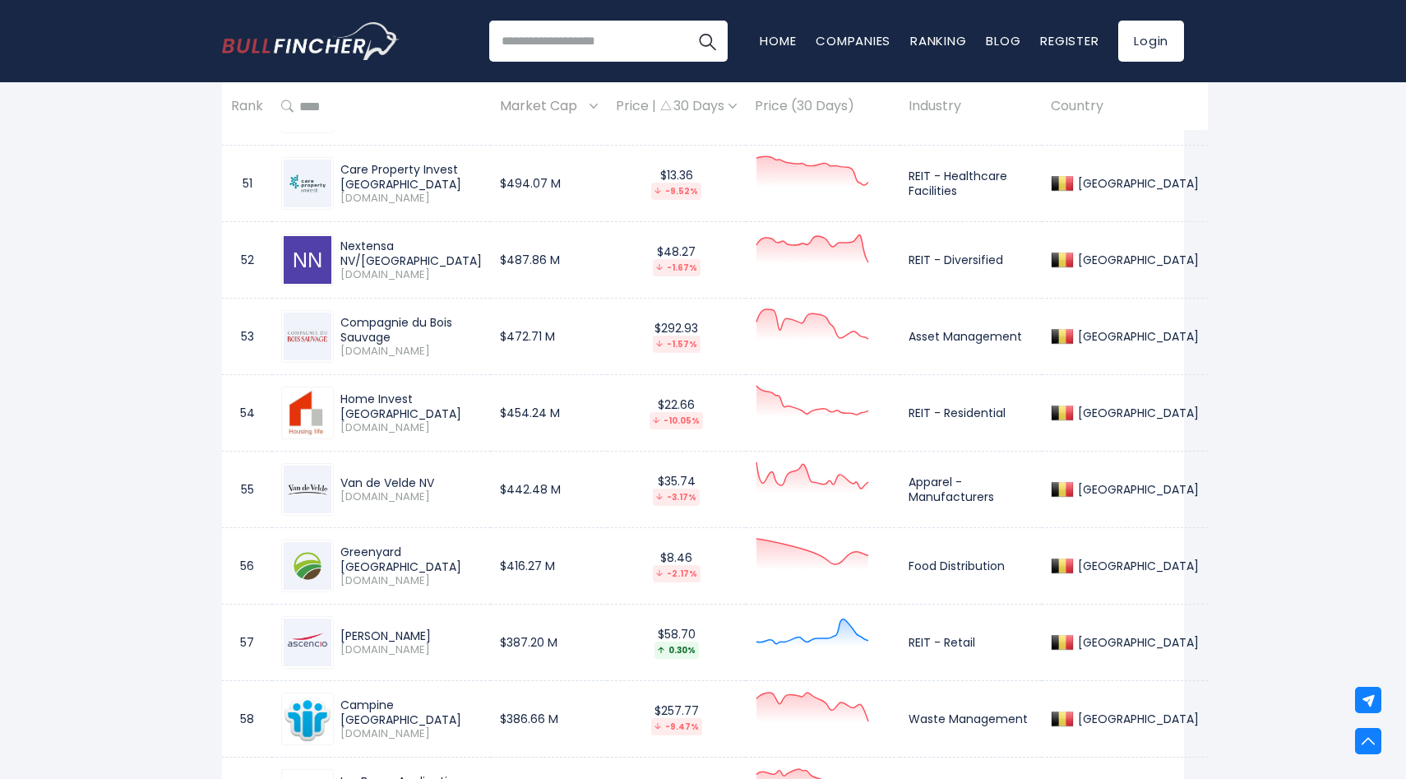
click at [363, 240] on div "Nextensa NV/[GEOGRAPHIC_DATA]" at bounding box center [410, 253] width 141 height 30
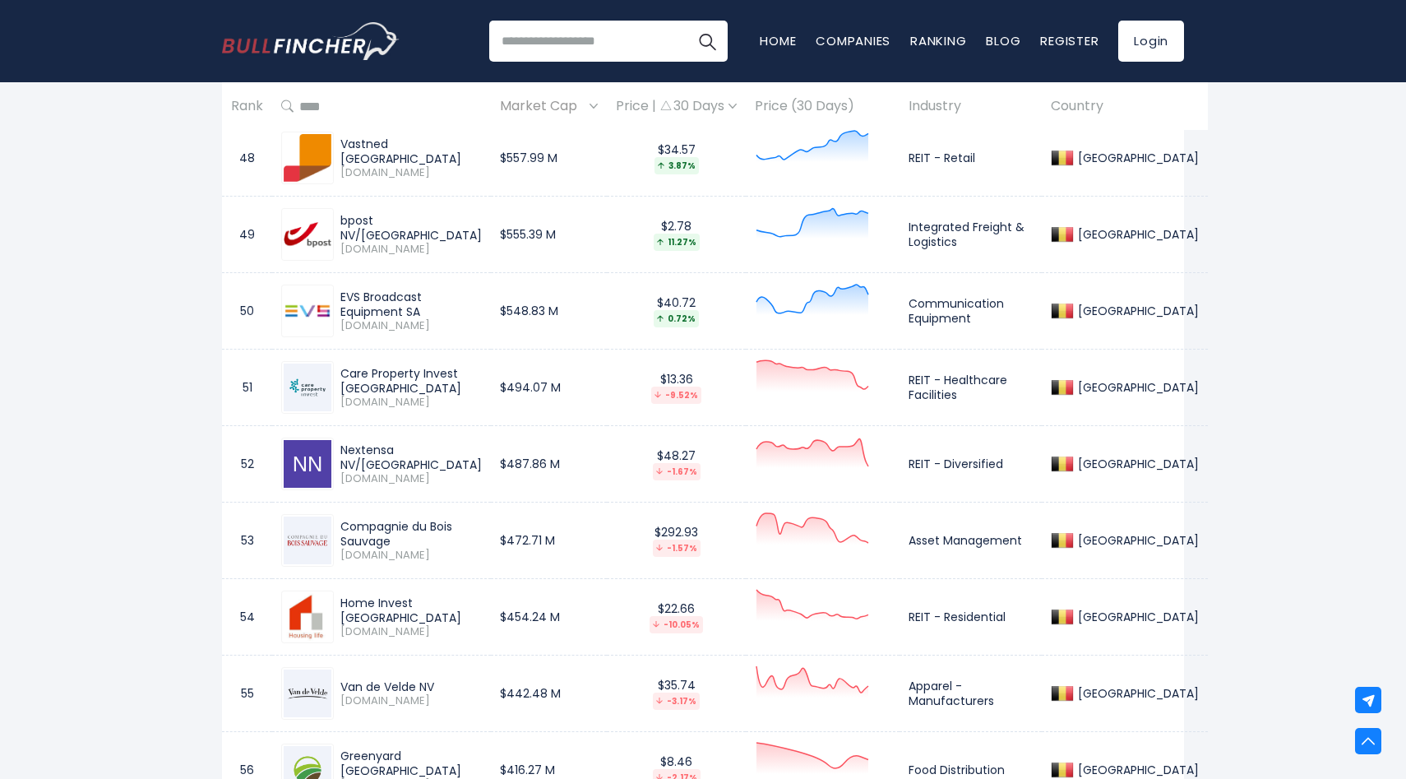
scroll to position [4429, 0]
